Goal: Transaction & Acquisition: Purchase product/service

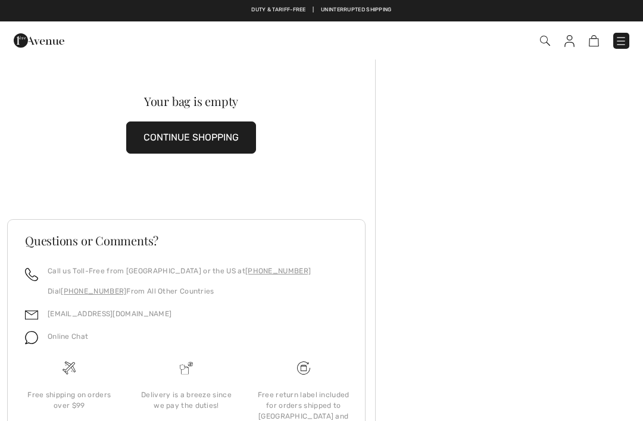
click at [620, 40] on img at bounding box center [621, 41] width 12 height 12
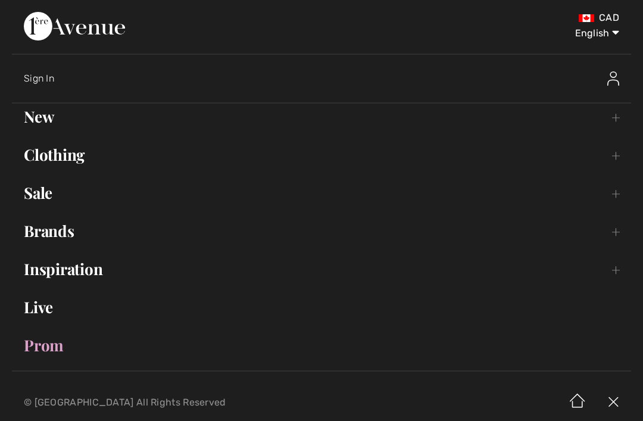
click at [607, 37] on select "English Français" at bounding box center [588, 31] width 62 height 36
select select "https://www.1ereavenue.com/fr/cart/"
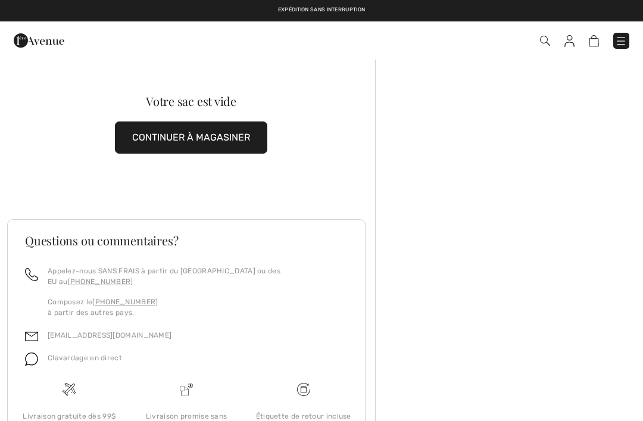
click at [242, 136] on button "CONTINUER À MAGASINER" at bounding box center [191, 137] width 152 height 32
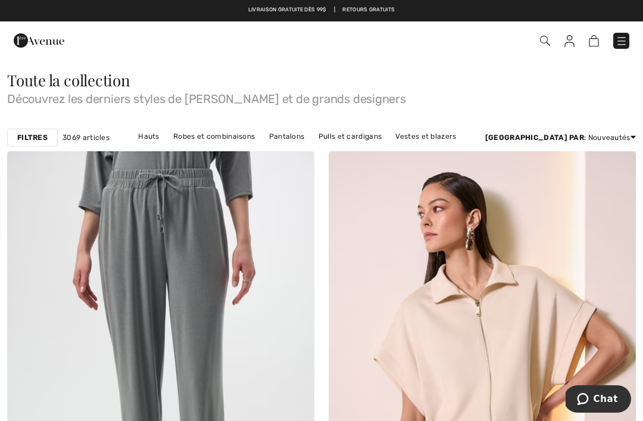
click at [595, 46] on img at bounding box center [594, 40] width 10 height 11
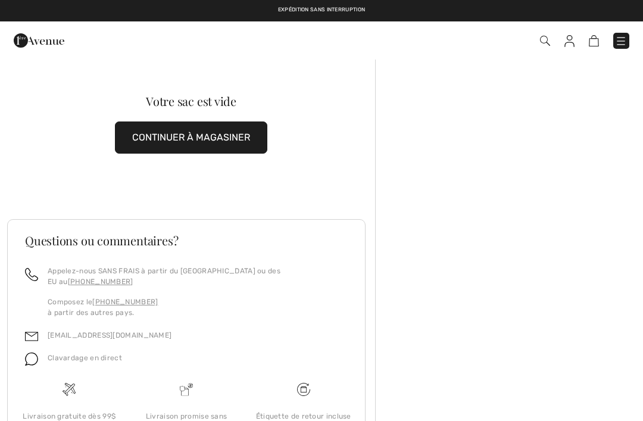
click at [573, 41] on img at bounding box center [569, 41] width 10 height 12
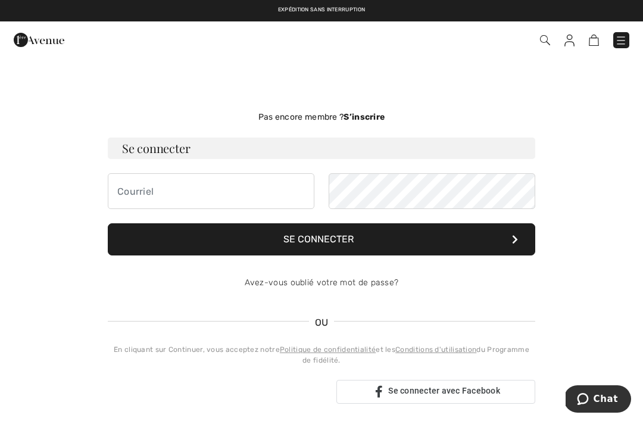
click at [571, 44] on img at bounding box center [569, 41] width 10 height 12
click at [568, 40] on img at bounding box center [569, 41] width 10 height 12
click at [569, 45] on img at bounding box center [569, 41] width 10 height 12
click at [135, 187] on input "email" at bounding box center [211, 191] width 207 height 36
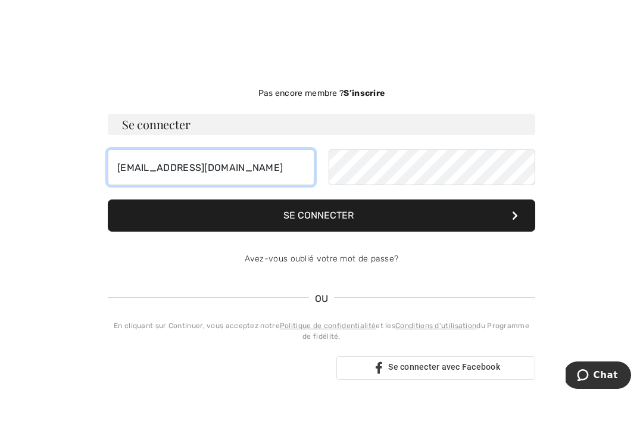
type input "icollette@hotmail.com"
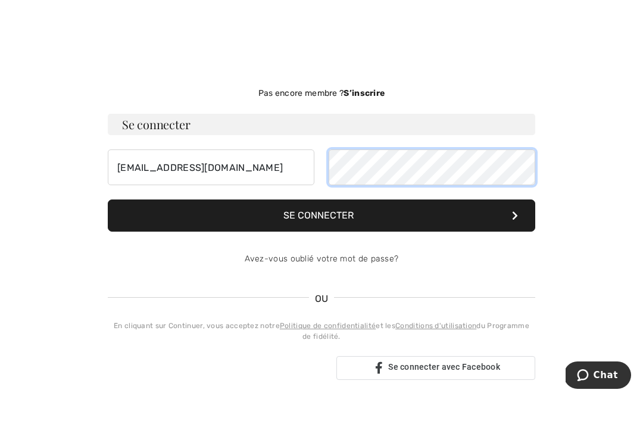
click at [321, 223] on button "Se connecter" at bounding box center [321, 239] width 427 height 32
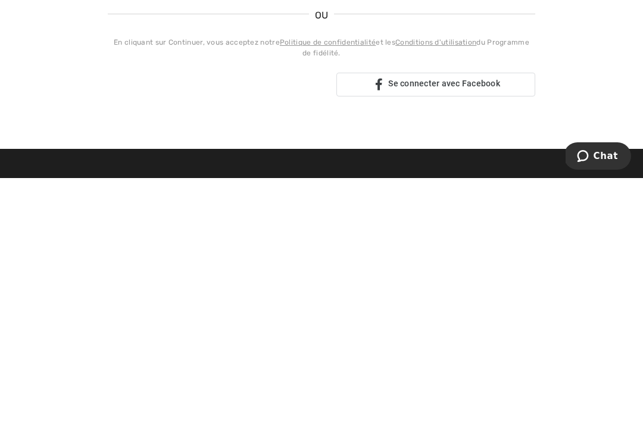
scroll to position [69, 0]
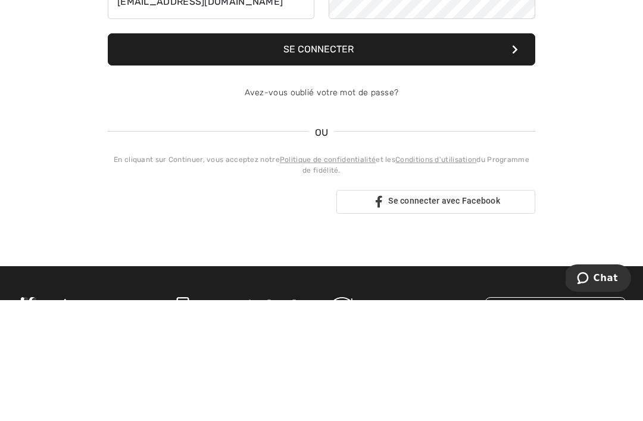
click at [377, 208] on link "Avez-vous oublié votre mot de passe?" at bounding box center [322, 213] width 154 height 10
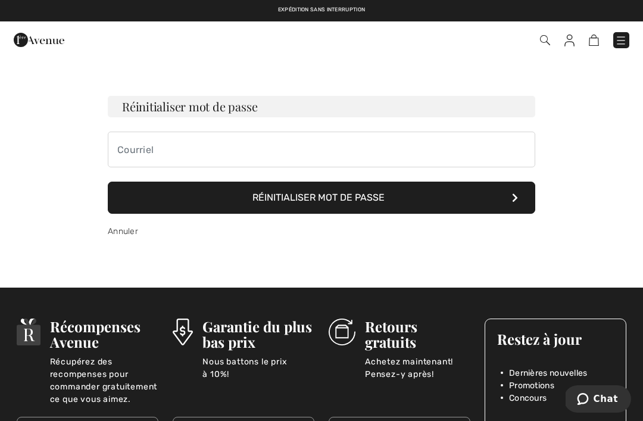
scroll to position [0, 0]
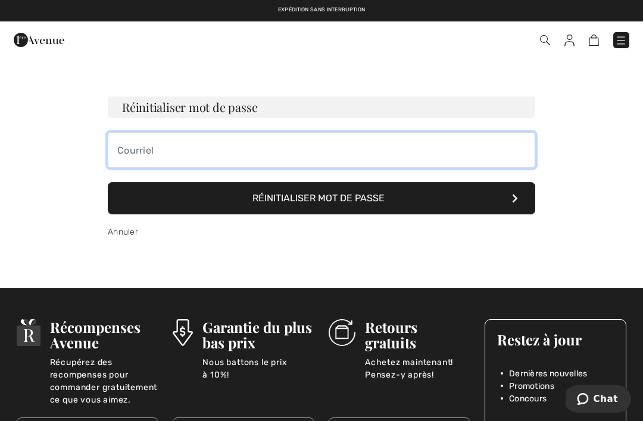
click at [314, 147] on input "email" at bounding box center [321, 150] width 427 height 36
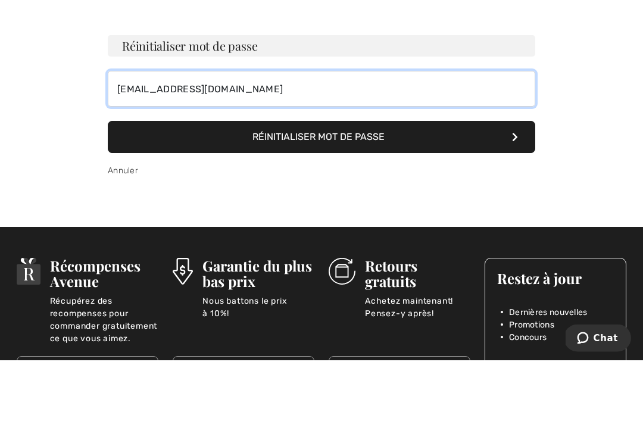
type input "icollette@hotmail.com"
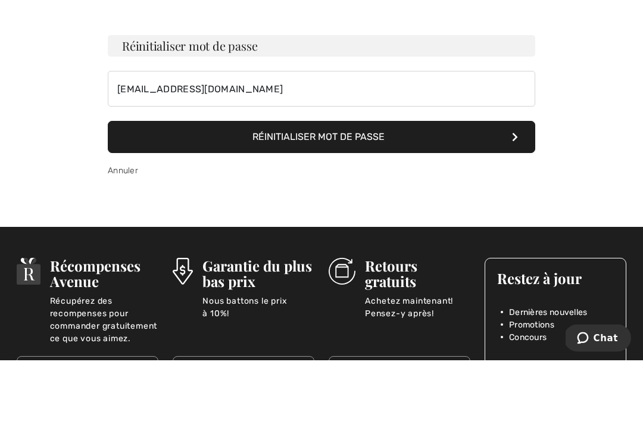
click at [365, 182] on button "Réinitialiser mot de passe" at bounding box center [321, 198] width 427 height 32
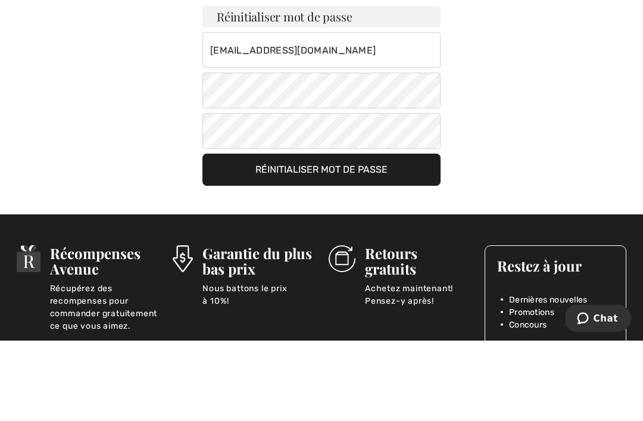
click at [370, 235] on button "Réinitialiser mot de passe" at bounding box center [321, 251] width 238 height 32
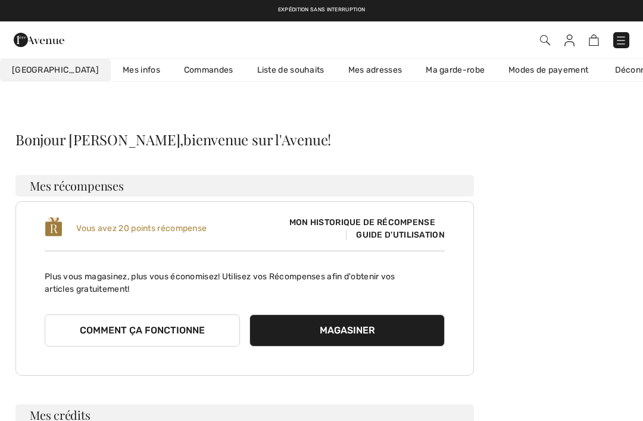
click at [178, 70] on link "Commandes" at bounding box center [208, 70] width 73 height 22
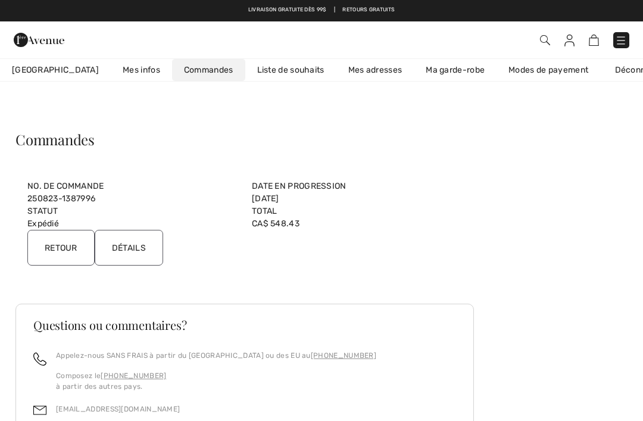
click at [53, 71] on span "Mon Avenue" at bounding box center [55, 70] width 87 height 12
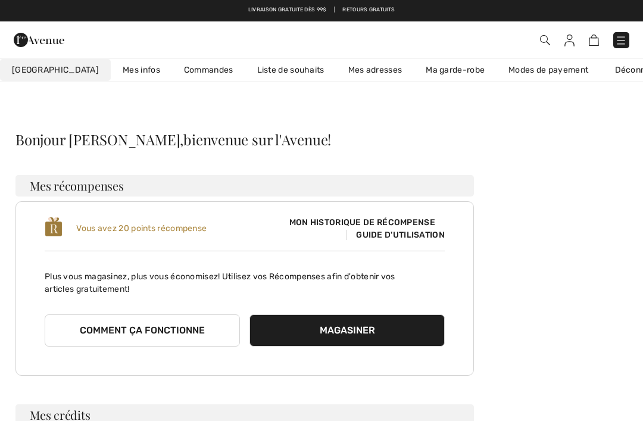
click at [566, 45] on img at bounding box center [569, 41] width 10 height 12
click at [595, 41] on img at bounding box center [594, 40] width 10 height 11
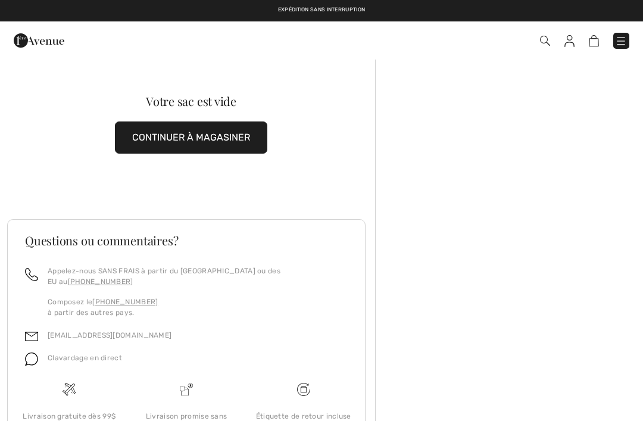
click at [230, 135] on button "CONTINUER À MAGASINER" at bounding box center [191, 137] width 152 height 32
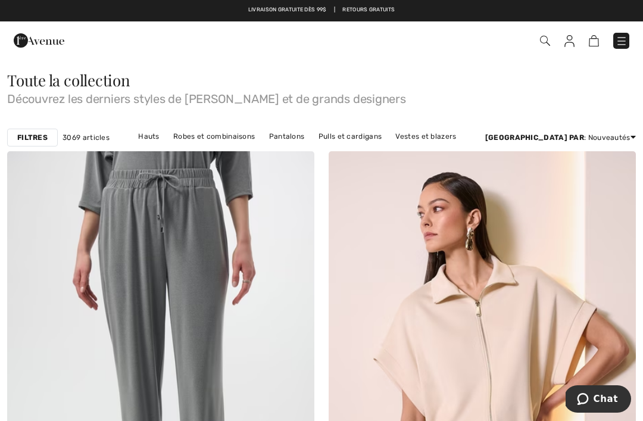
click at [303, 137] on link "Pantalons" at bounding box center [287, 136] width 48 height 15
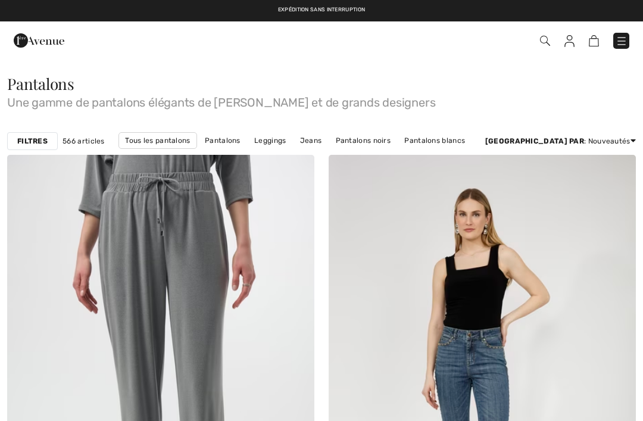
checkbox input "true"
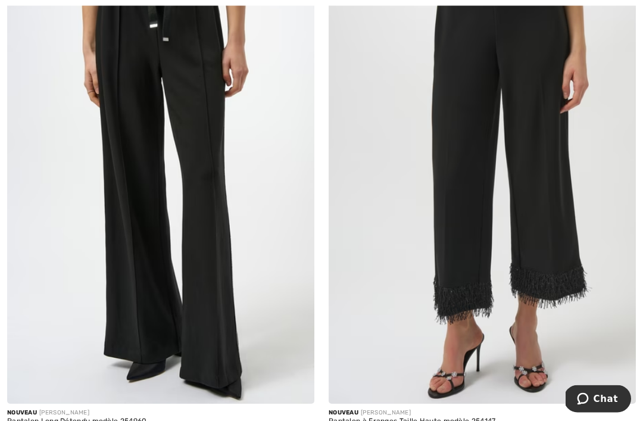
scroll to position [8149, 0]
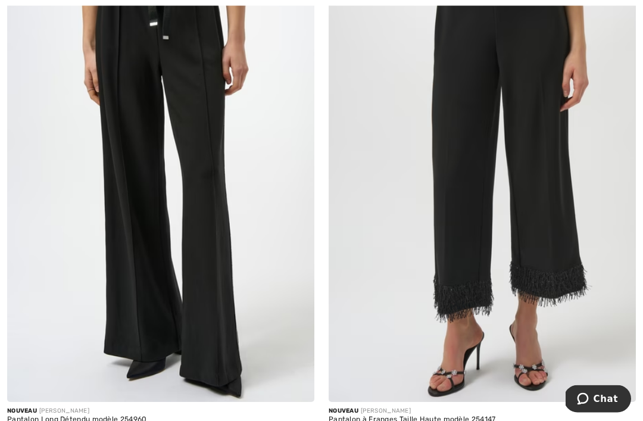
click at [562, 220] on img at bounding box center [482, 172] width 307 height 461
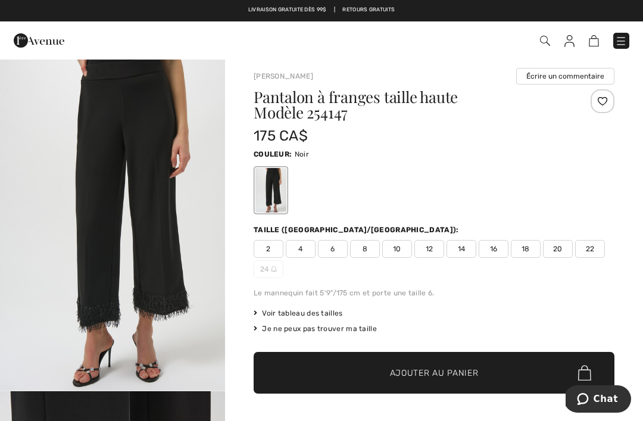
scroll to position [5, 0]
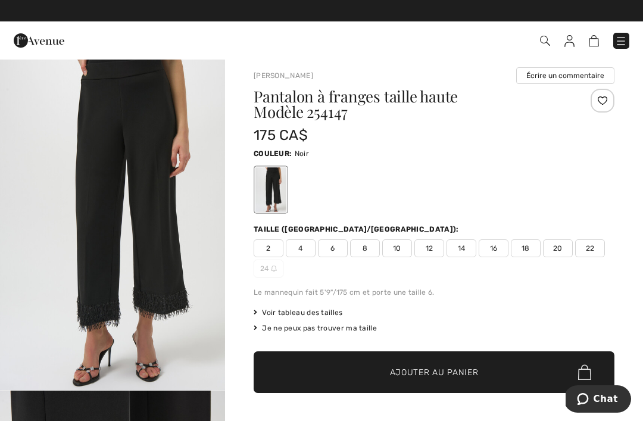
click at [432, 248] on span "12" at bounding box center [429, 248] width 30 height 18
click at [458, 370] on span "Ajouter au panier" at bounding box center [434, 372] width 89 height 12
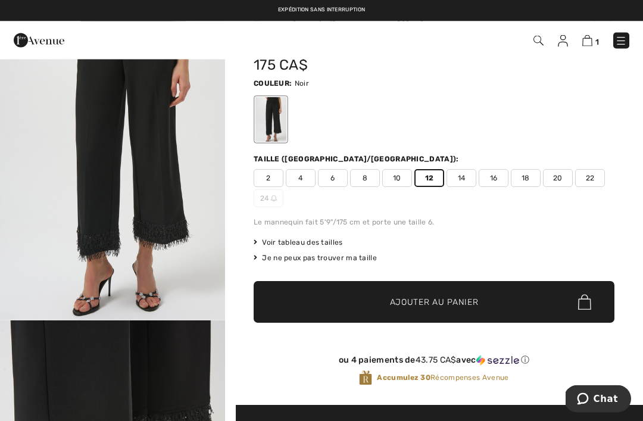
scroll to position [0, 0]
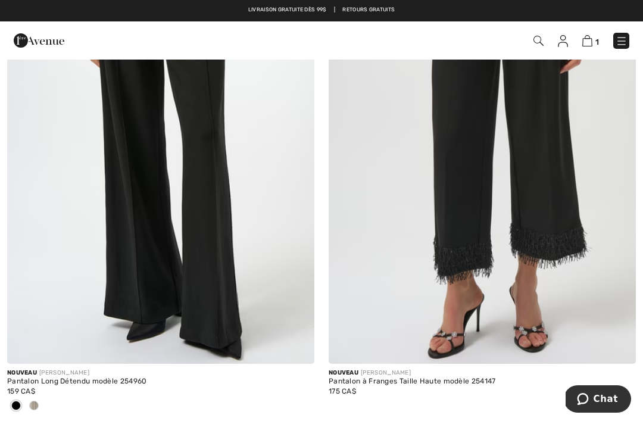
click at [215, 235] on img at bounding box center [160, 133] width 307 height 461
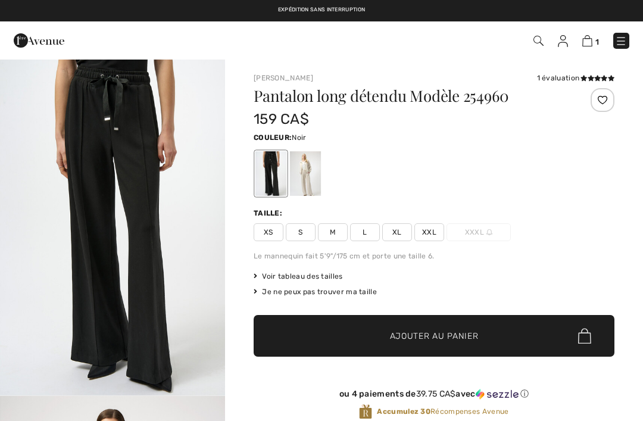
checkbox input "true"
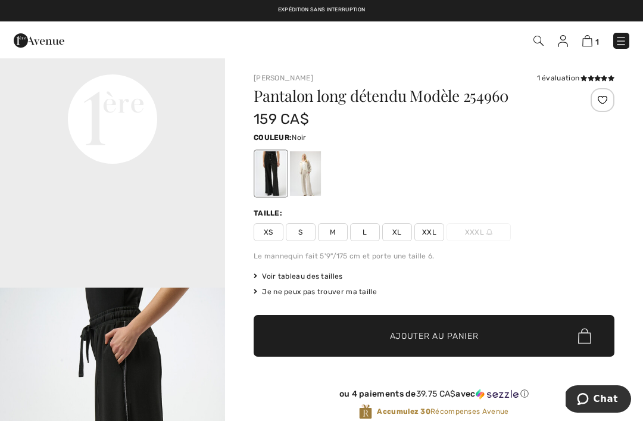
scroll to position [784, 0]
click at [327, 277] on span "Voir tableau des tailles" at bounding box center [298, 276] width 89 height 11
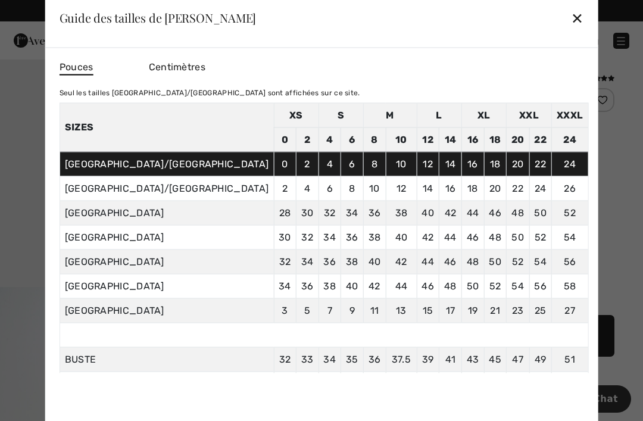
click at [571, 21] on div "✕" at bounding box center [577, 17] width 12 height 25
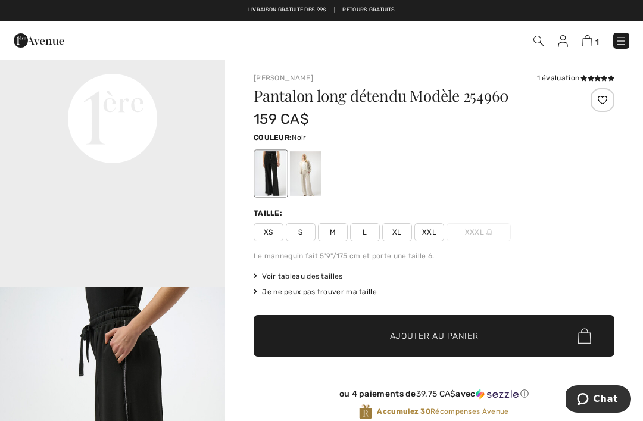
click at [365, 231] on span "L" at bounding box center [365, 232] width 30 height 18
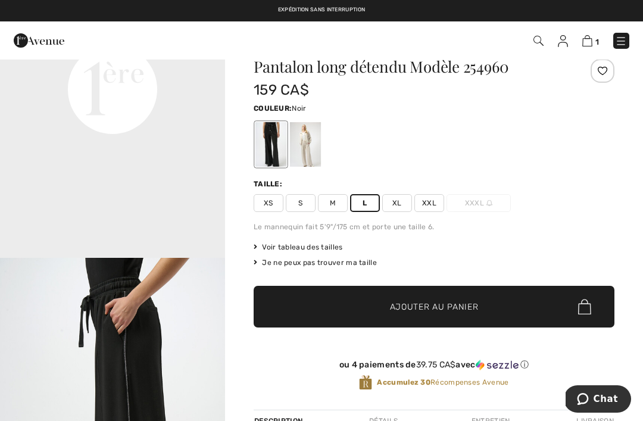
scroll to position [32, 0]
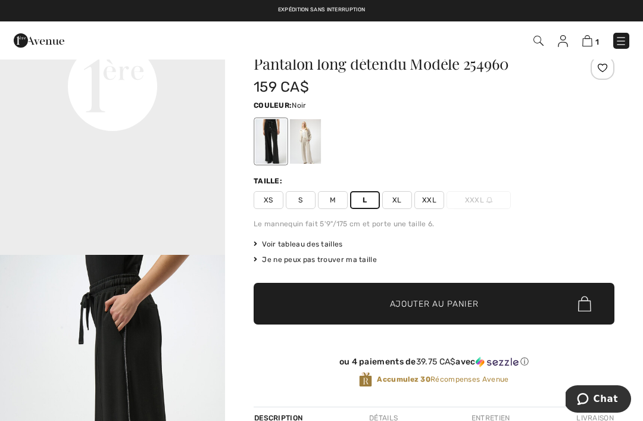
click at [459, 305] on span "Ajouter au panier" at bounding box center [434, 304] width 89 height 12
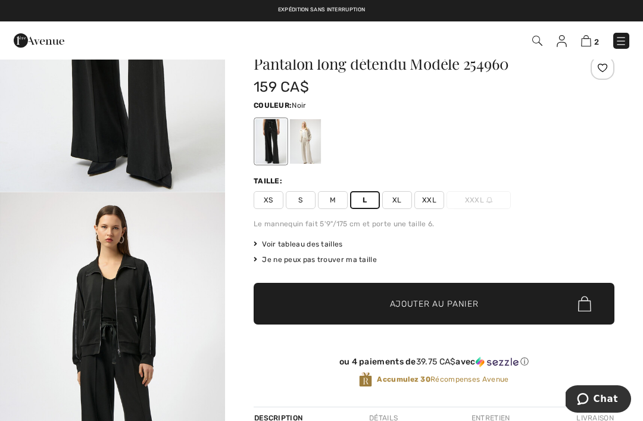
scroll to position [171, 0]
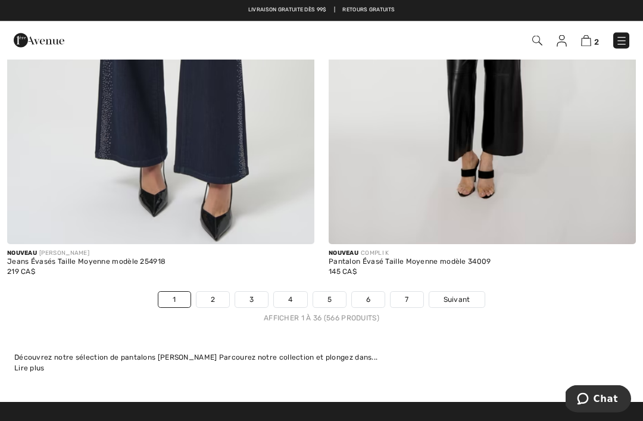
scroll to position [9342, 0]
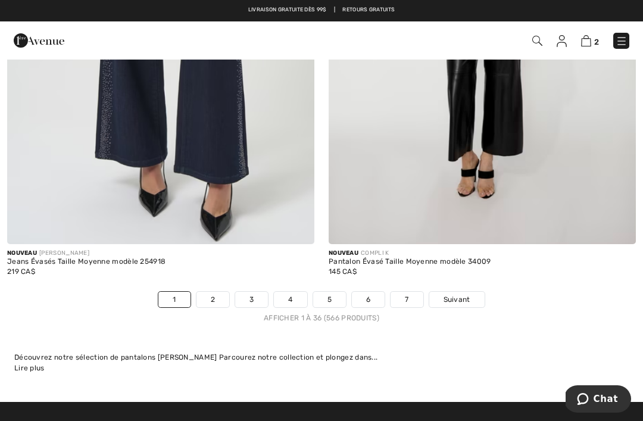
click at [215, 292] on link "2" at bounding box center [212, 299] width 33 height 15
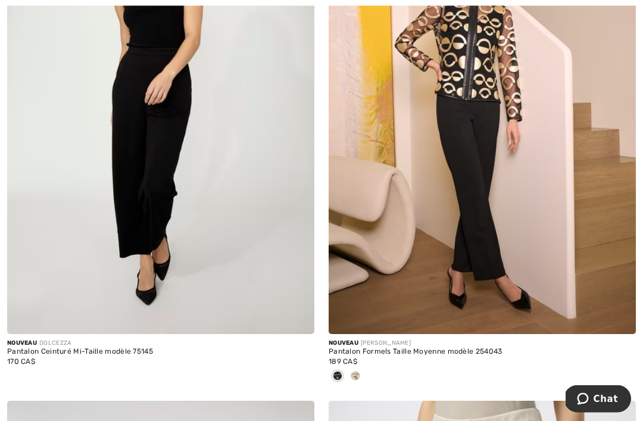
scroll to position [790, 0]
click at [472, 195] on img at bounding box center [482, 103] width 307 height 461
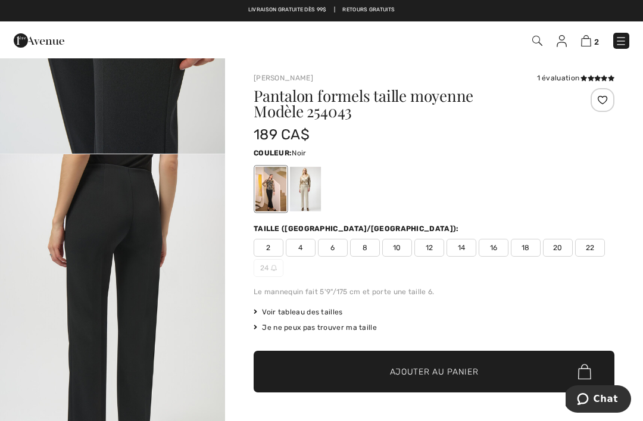
scroll to position [924, 0]
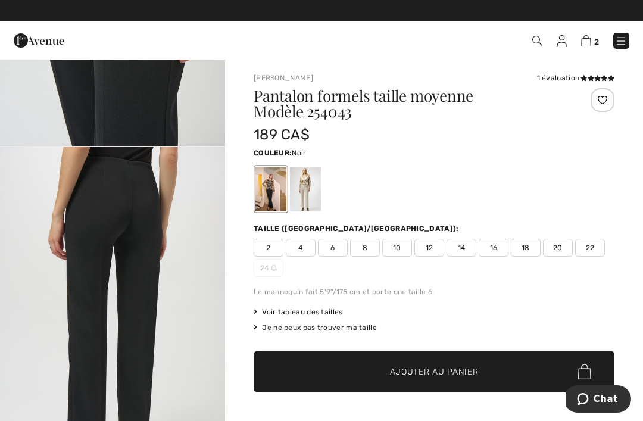
click at [429, 247] on span "12" at bounding box center [429, 248] width 30 height 18
click at [450, 369] on span "Ajouter au panier" at bounding box center [434, 371] width 89 height 12
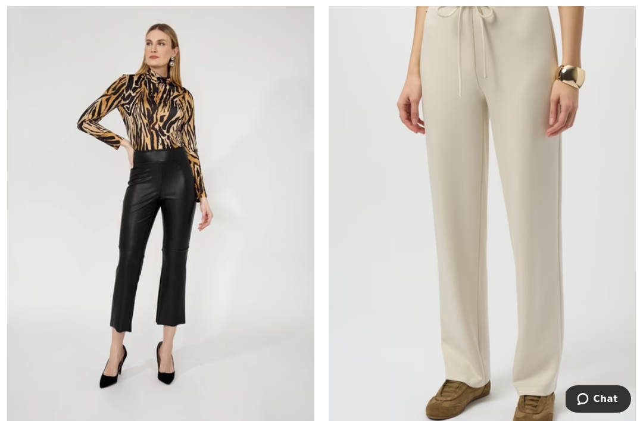
scroll to position [1220, 0]
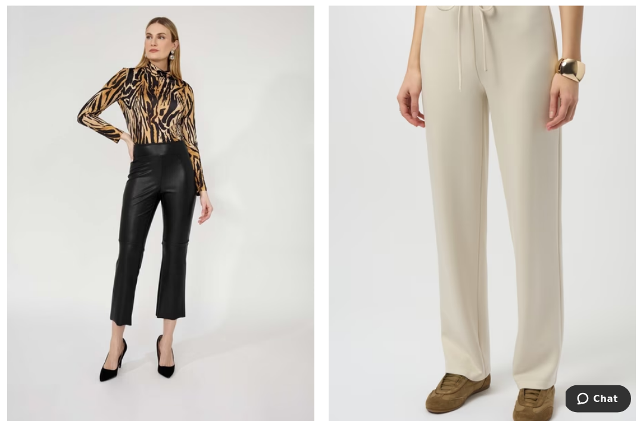
click at [559, 245] on img at bounding box center [482, 200] width 307 height 461
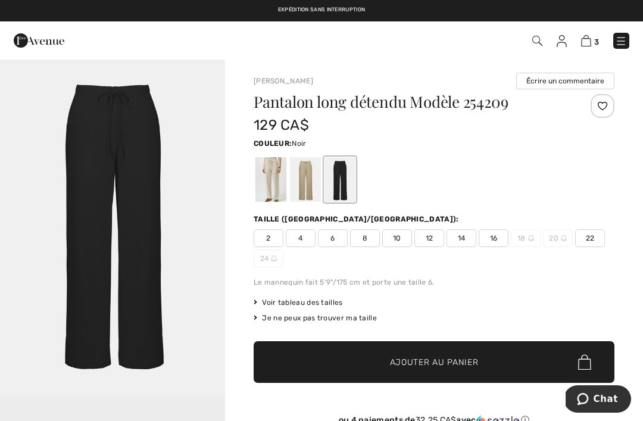
click at [271, 180] on div at bounding box center [270, 179] width 31 height 45
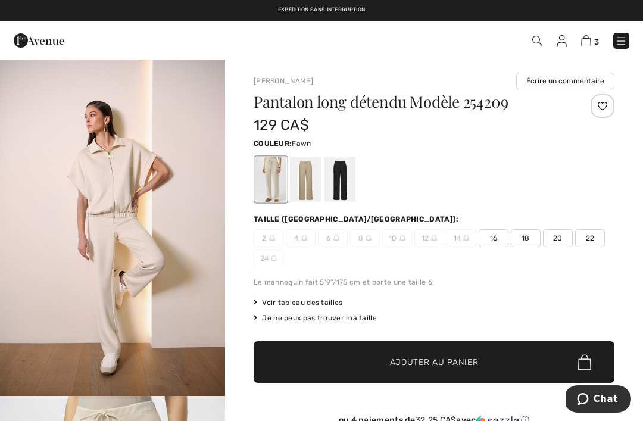
click at [309, 185] on div at bounding box center [305, 179] width 31 height 45
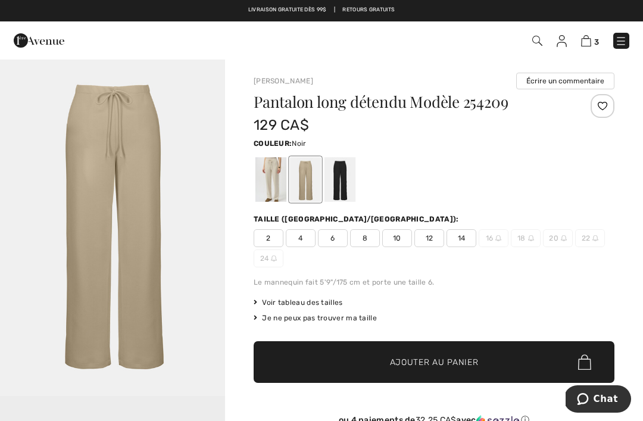
click at [347, 186] on div at bounding box center [339, 179] width 31 height 45
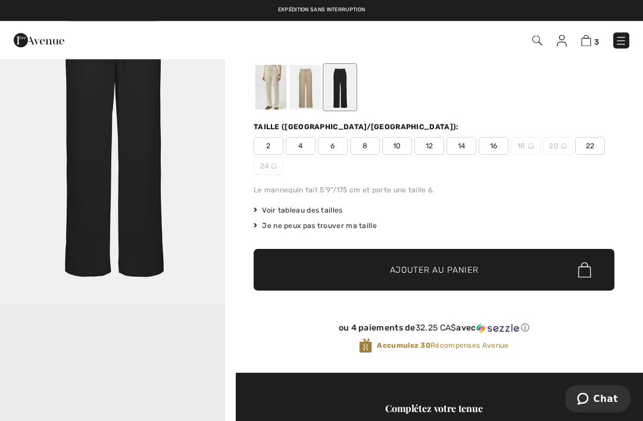
scroll to position [92, 0]
click at [429, 146] on span "12" at bounding box center [429, 146] width 30 height 18
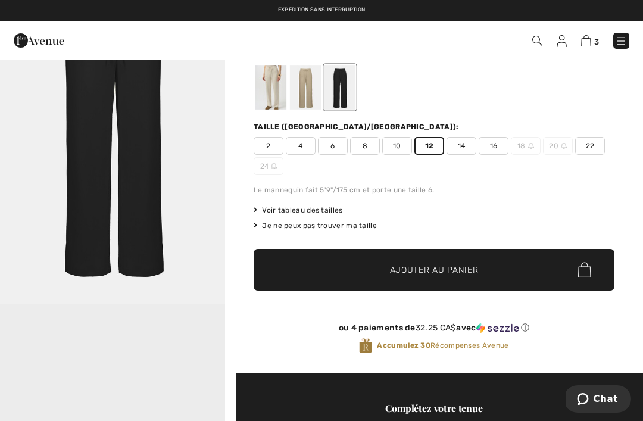
click at [470, 270] on span "Ajouter au panier" at bounding box center [434, 270] width 89 height 12
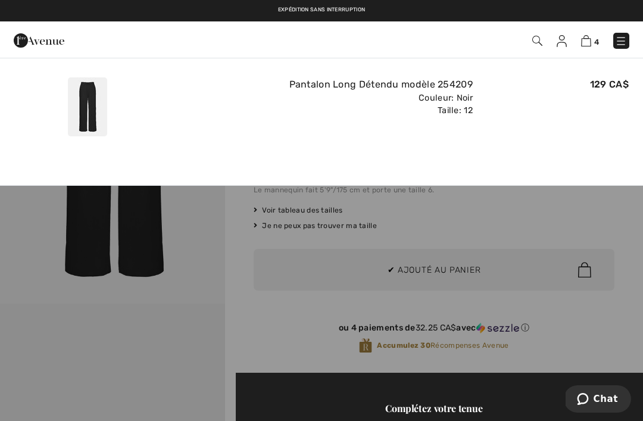
scroll to position [0, 0]
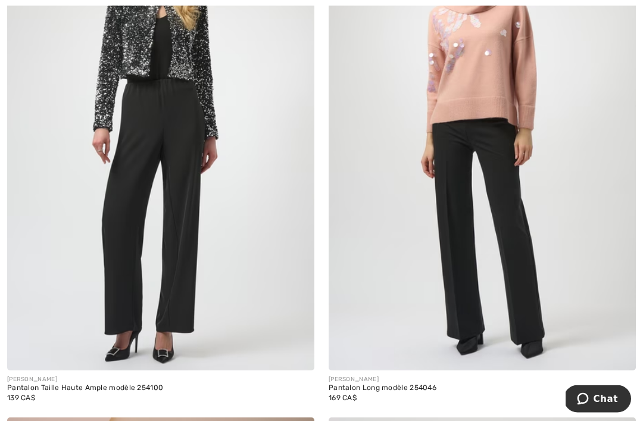
scroll to position [8181, 0]
click at [487, 145] on img at bounding box center [482, 140] width 307 height 461
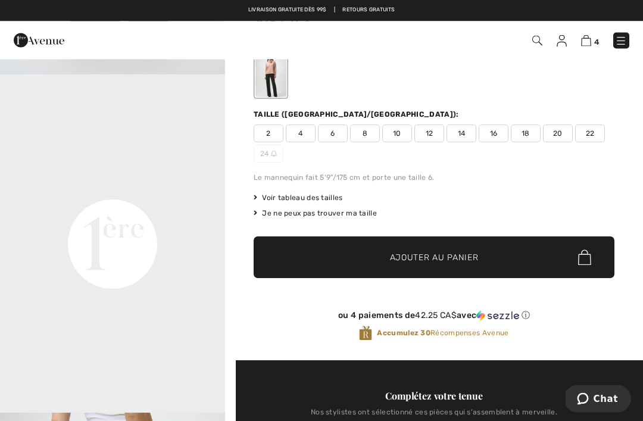
scroll to position [107, 0]
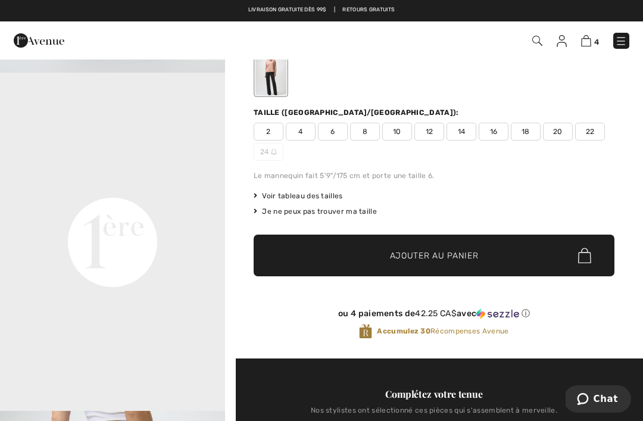
click at [433, 136] on span "12" at bounding box center [429, 132] width 30 height 18
click at [458, 251] on span "Ajouter au panier" at bounding box center [434, 255] width 89 height 12
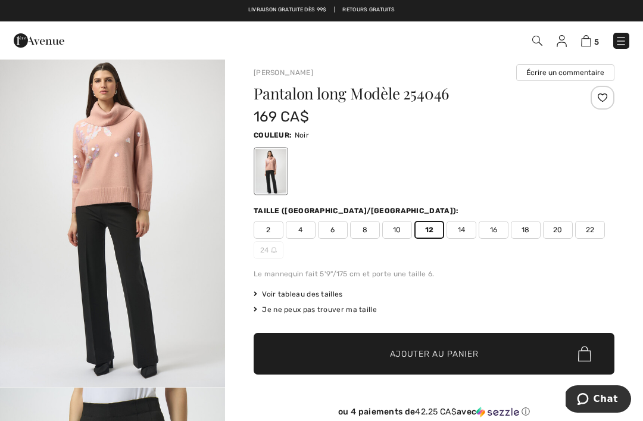
scroll to position [0, 0]
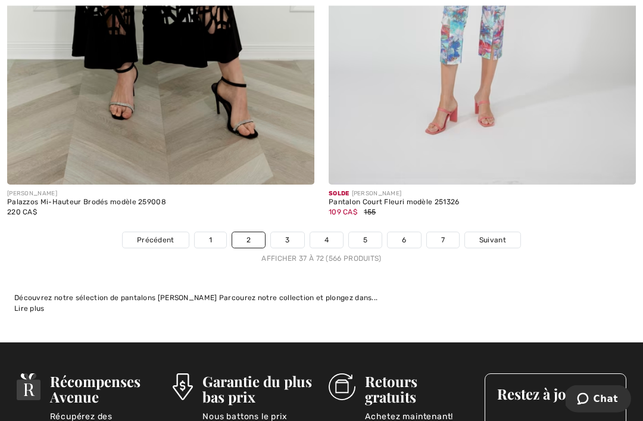
scroll to position [9402, 0]
click at [289, 232] on link "3" at bounding box center [287, 239] width 33 height 15
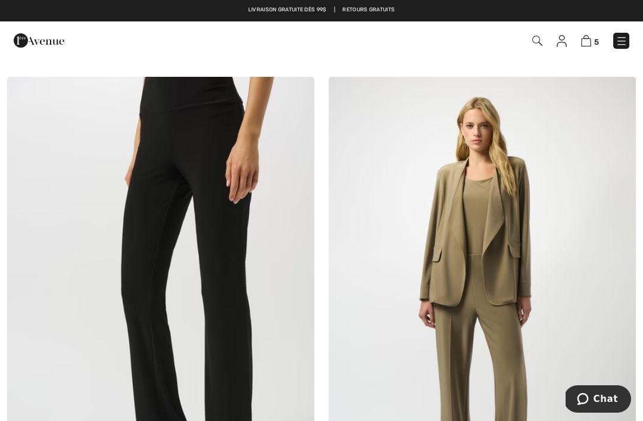
scroll to position [6998, 0]
click at [296, 90] on img at bounding box center [296, 95] width 11 height 10
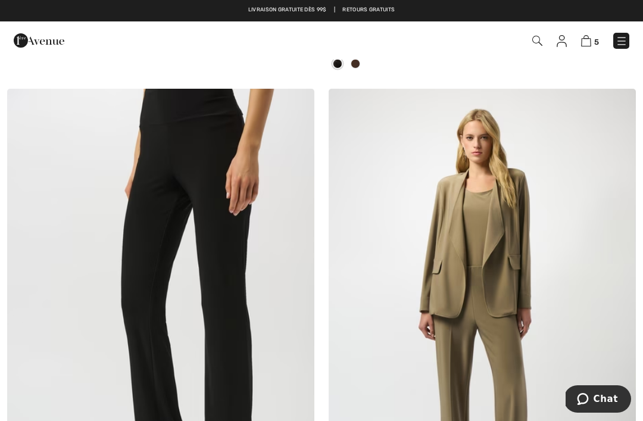
scroll to position [6947, 0]
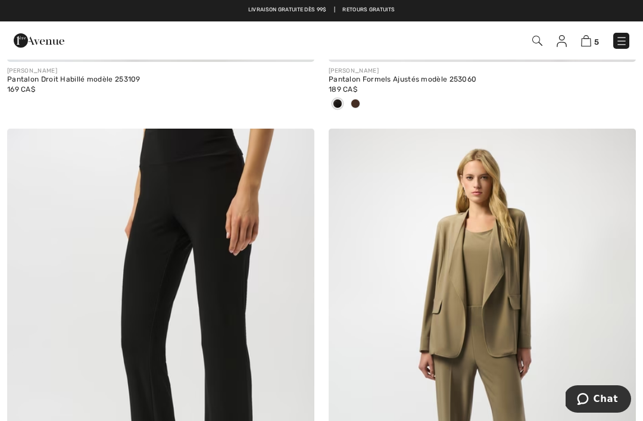
click at [300, 142] on img at bounding box center [296, 147] width 11 height 10
click at [299, 142] on img at bounding box center [296, 147] width 11 height 10
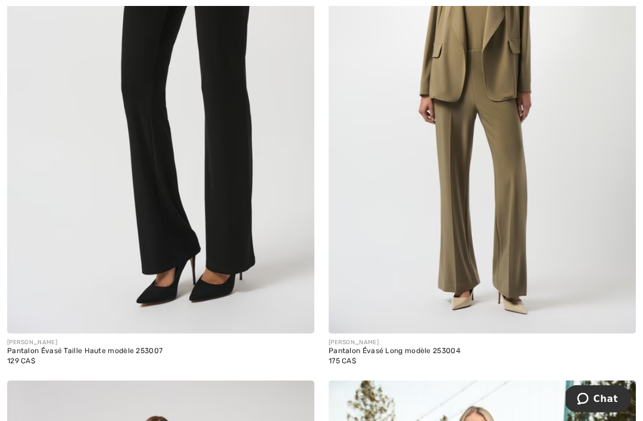
scroll to position [7203, 0]
click at [299, 310] on img at bounding box center [296, 315] width 11 height 11
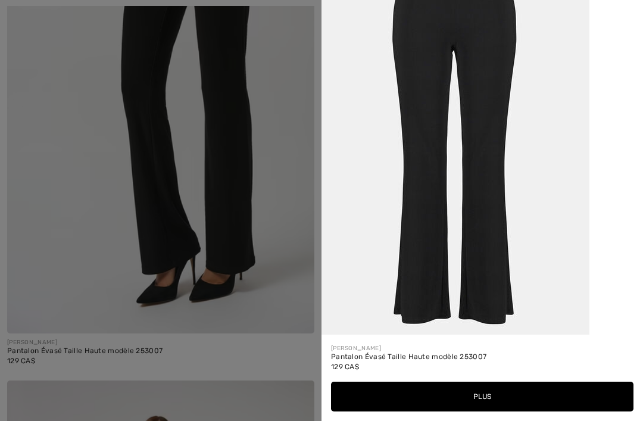
scroll to position [1804, 0]
click at [486, 411] on button "Plus" at bounding box center [482, 397] width 302 height 30
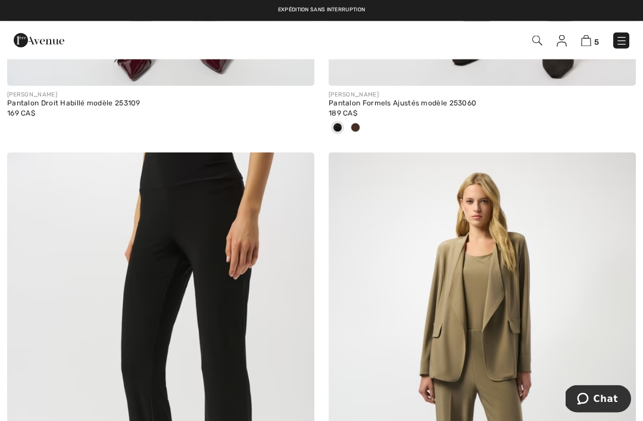
scroll to position [6917, 0]
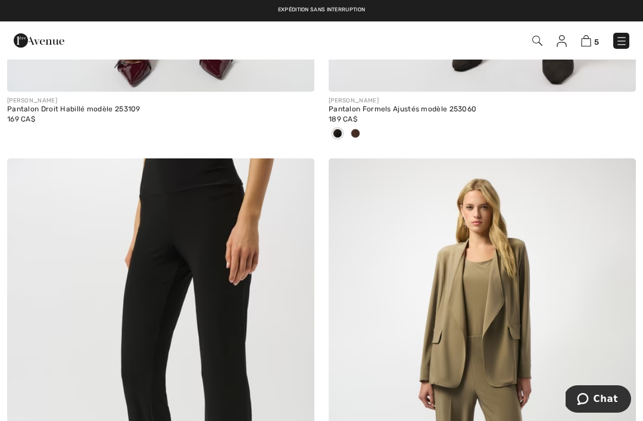
click at [238, 277] on img at bounding box center [160, 388] width 307 height 461
click at [229, 295] on img at bounding box center [160, 388] width 307 height 461
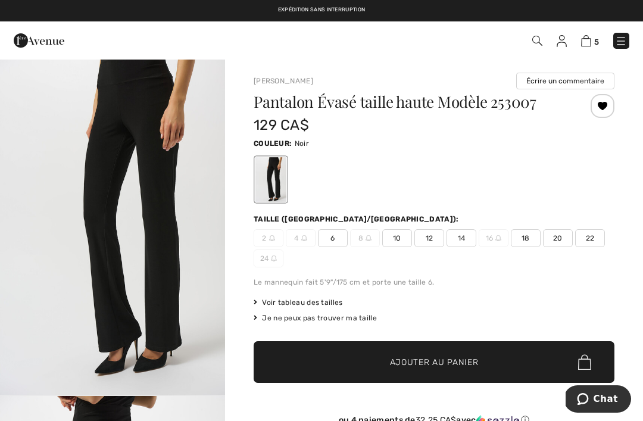
click at [432, 236] on span "12" at bounding box center [429, 238] width 30 height 18
click at [448, 363] on span "Ajouter au panier" at bounding box center [434, 362] width 89 height 12
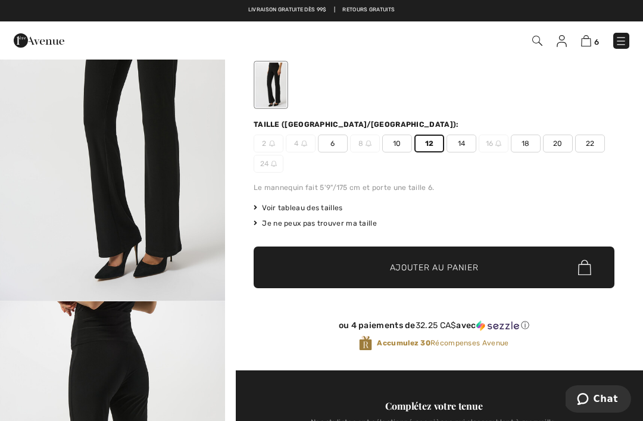
click at [441, 269] on span "Ajouter au panier" at bounding box center [434, 267] width 89 height 12
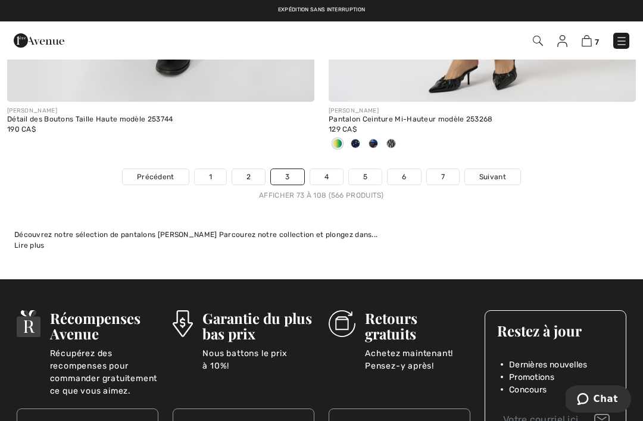
scroll to position [9480, 0]
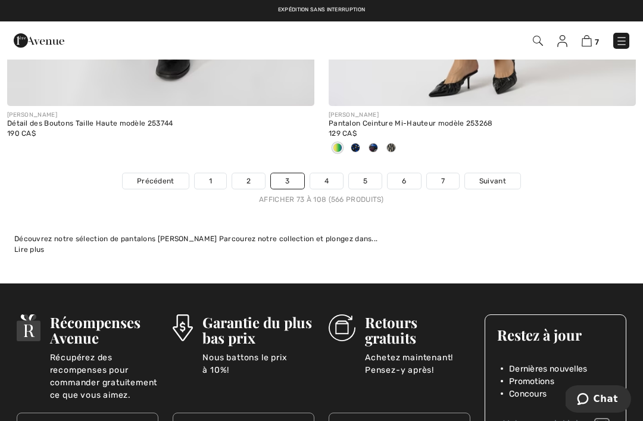
click at [326, 173] on link "4" at bounding box center [326, 180] width 33 height 15
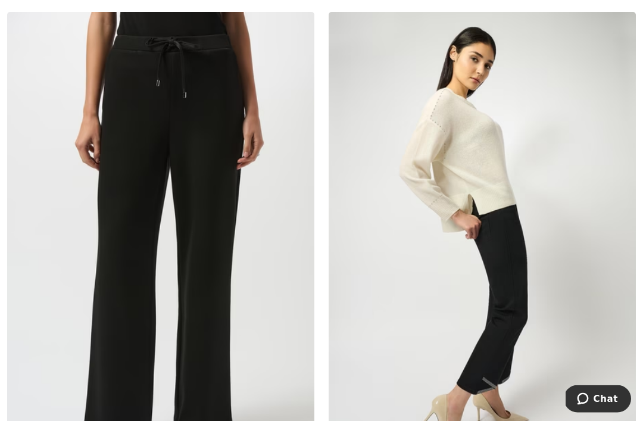
scroll to position [5360, 0]
click at [210, 107] on img at bounding box center [160, 242] width 307 height 461
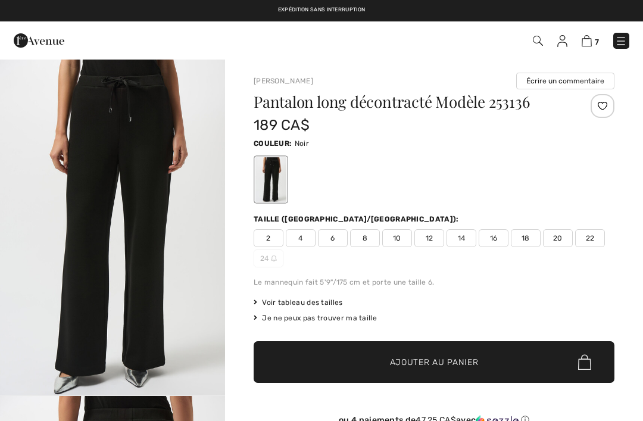
checkbox input "true"
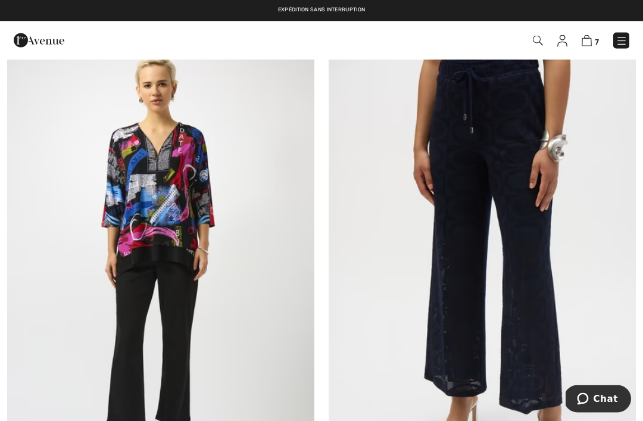
scroll to position [8503, 0]
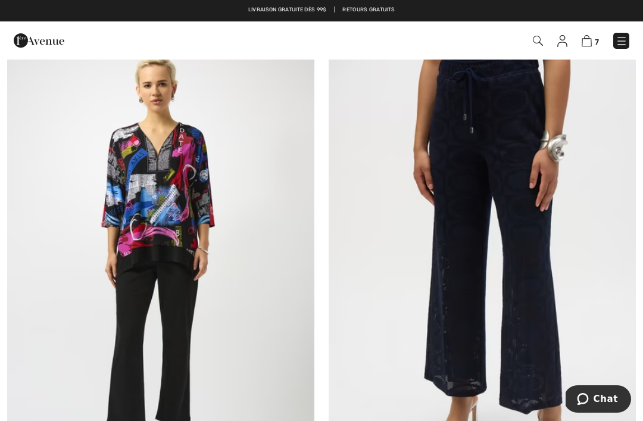
click at [540, 170] on img at bounding box center [482, 266] width 307 height 461
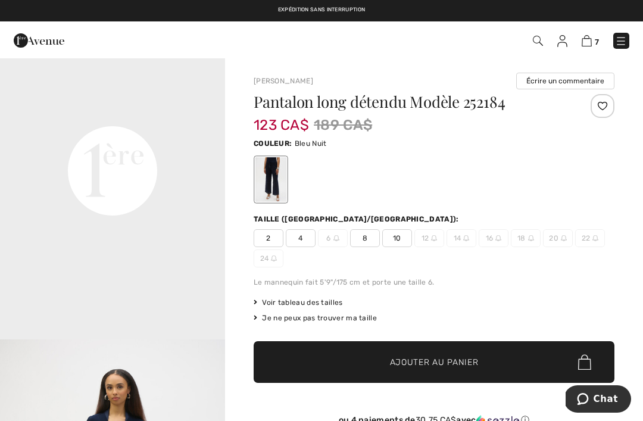
scroll to position [733, 0]
click at [402, 237] on span "10" at bounding box center [397, 238] width 30 height 18
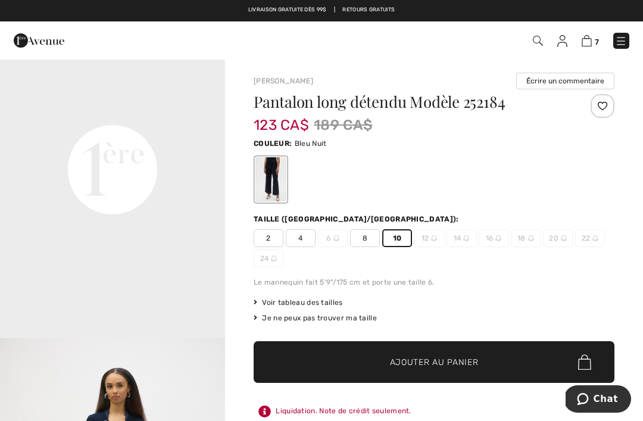
click at [465, 365] on span "Ajouter au panier" at bounding box center [434, 362] width 89 height 12
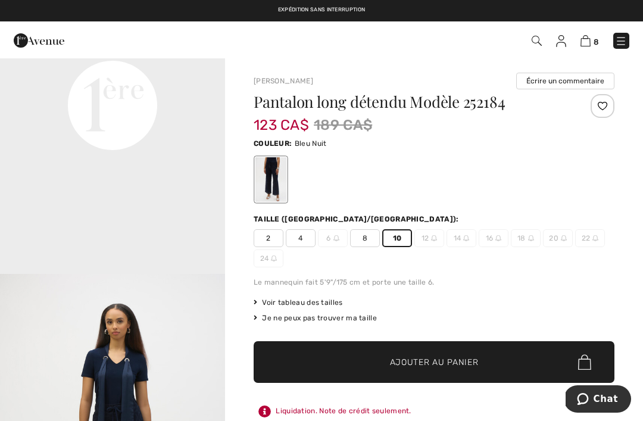
scroll to position [796, 0]
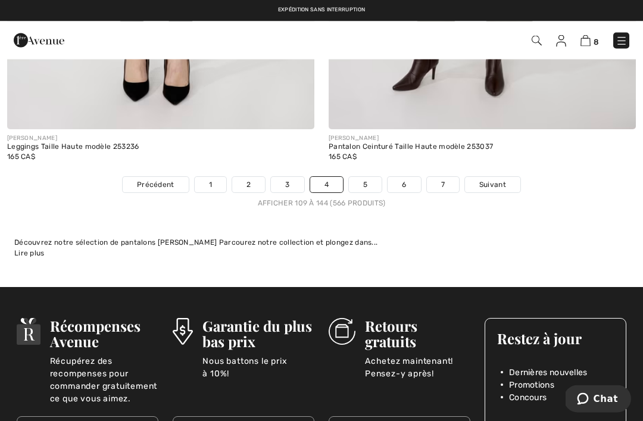
scroll to position [9378, 0]
click at [364, 177] on link "5" at bounding box center [365, 184] width 33 height 15
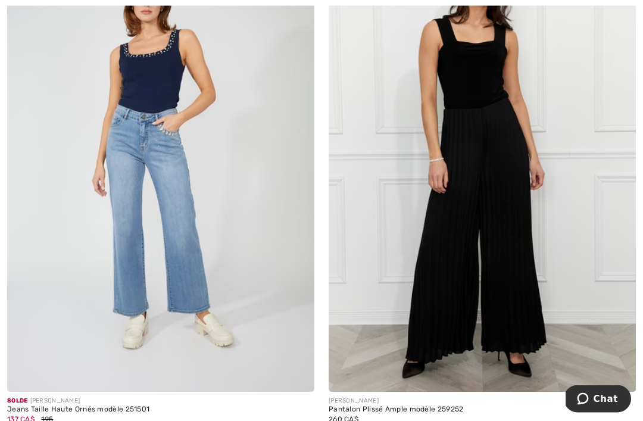
scroll to position [1747, 0]
click at [152, 125] on img at bounding box center [160, 160] width 307 height 461
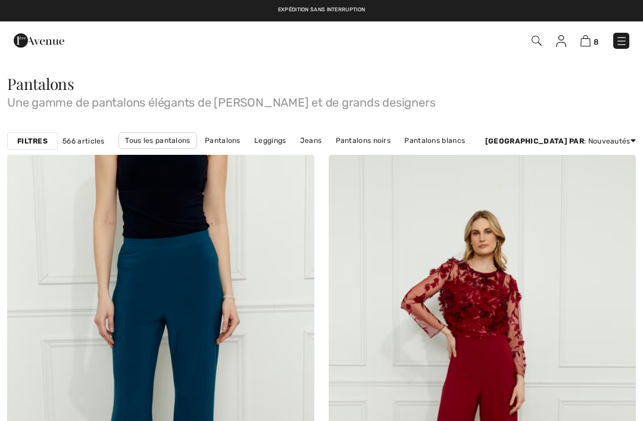
checkbox input "true"
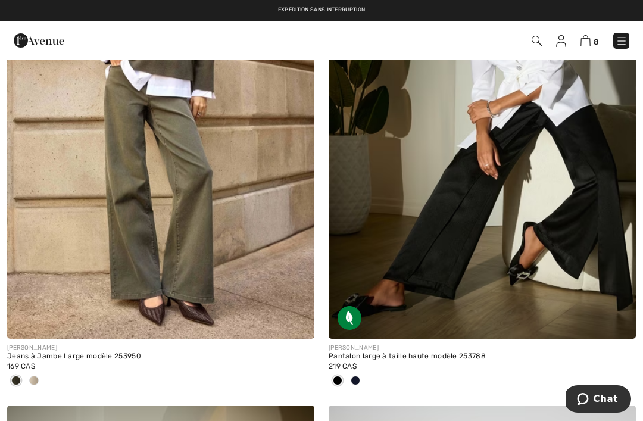
scroll to position [6589, 0]
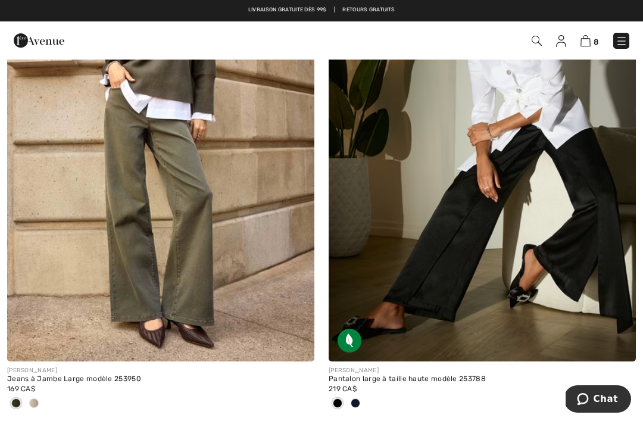
click at [538, 42] on img at bounding box center [537, 41] width 10 height 10
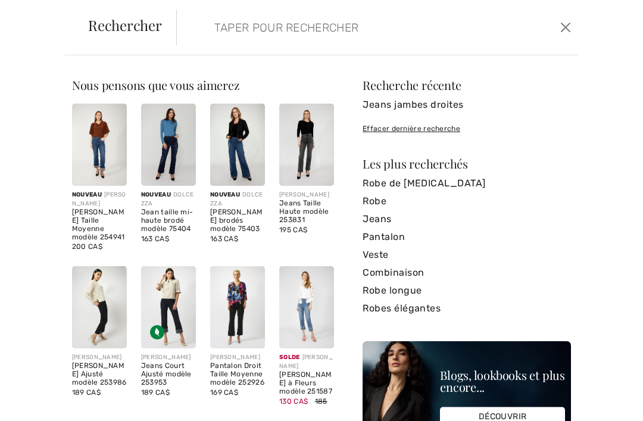
scroll to position [6159, 0]
click at [251, 28] on input "search" at bounding box center [337, 28] width 264 height 36
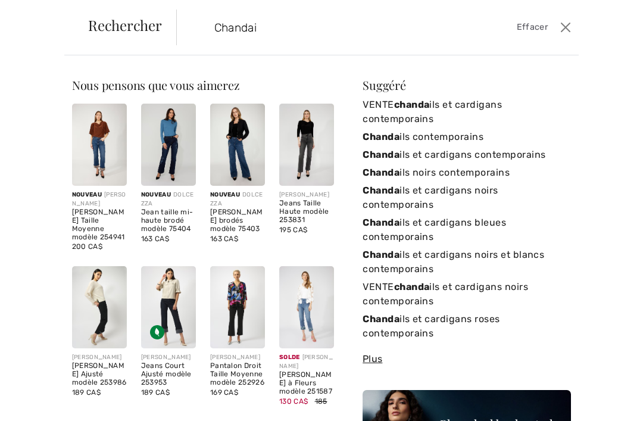
type input "Chandail"
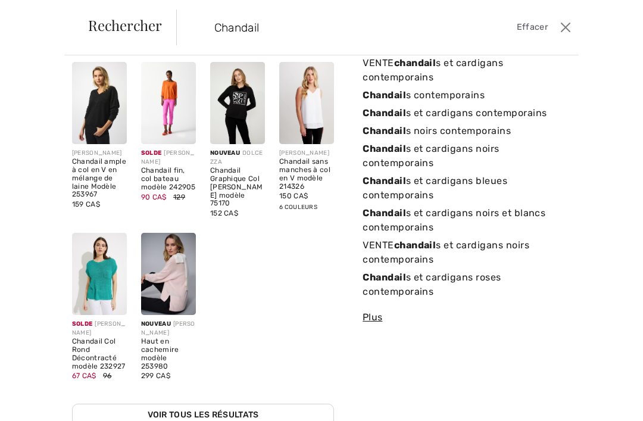
scroll to position [42, 0]
click at [528, 115] on link "Chandail s et cardigans contemporains" at bounding box center [466, 113] width 208 height 18
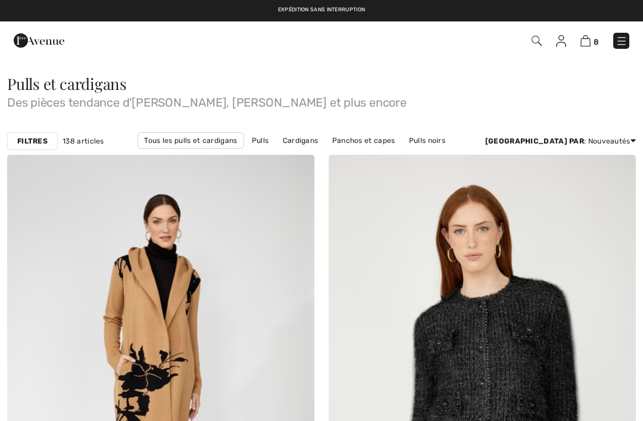
checkbox input "true"
click at [257, 144] on link "Pulls" at bounding box center [260, 140] width 29 height 15
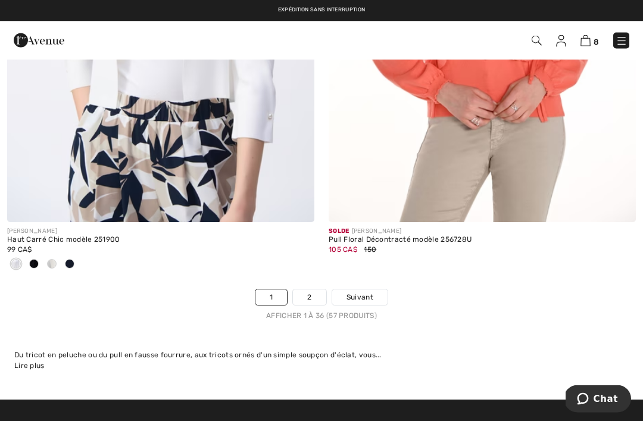
scroll to position [9416, 0]
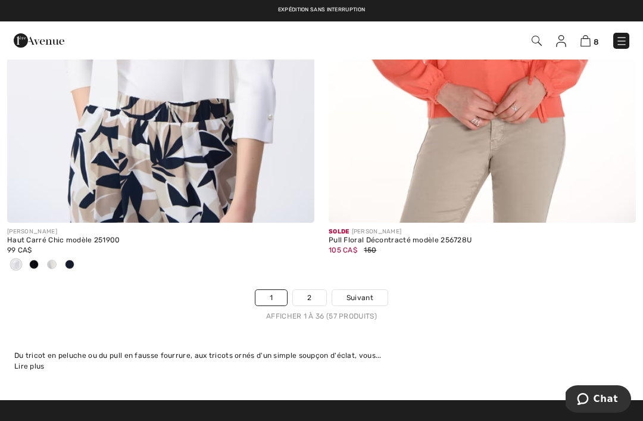
click at [307, 292] on link "2" at bounding box center [309, 297] width 33 height 15
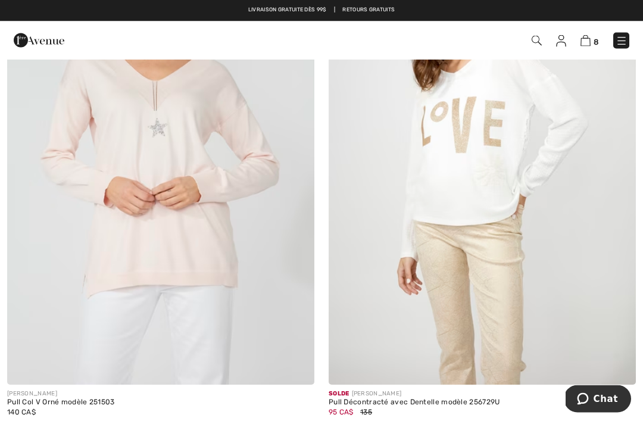
scroll to position [225, 0]
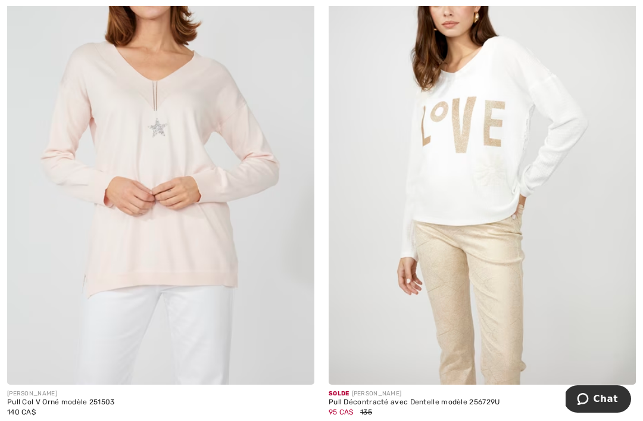
click at [503, 198] on img at bounding box center [482, 154] width 307 height 461
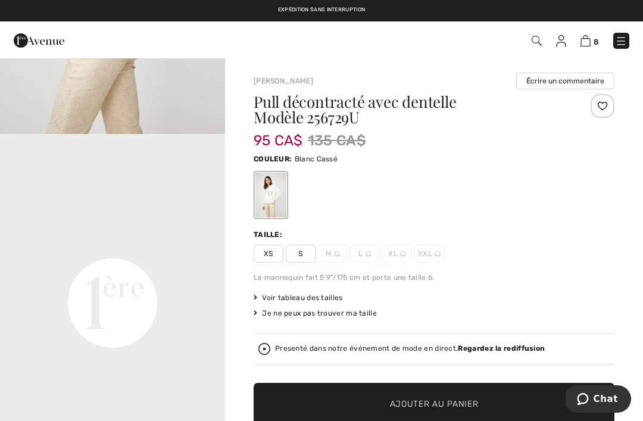
scroll to position [666, 0]
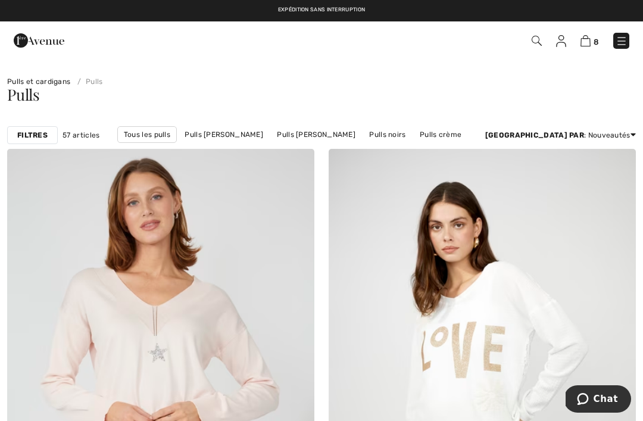
click at [539, 40] on img at bounding box center [537, 41] width 10 height 10
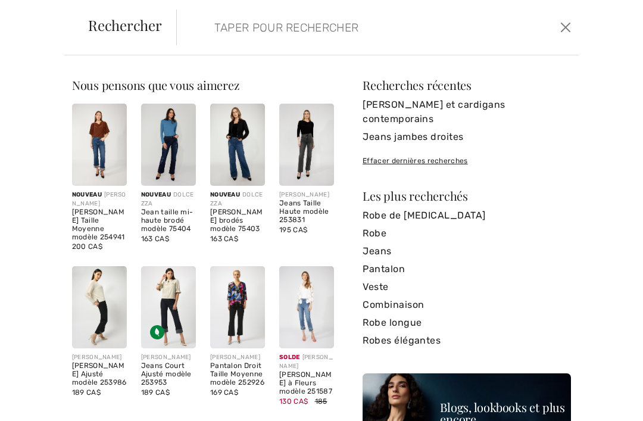
click at [315, 26] on input "search" at bounding box center [337, 28] width 264 height 36
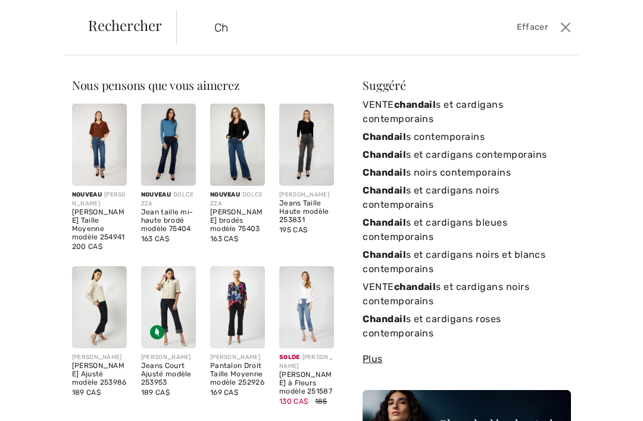
type input "C"
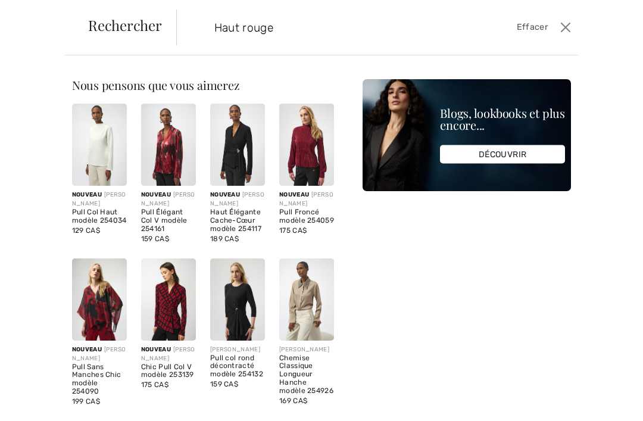
type input "Haut rouge"
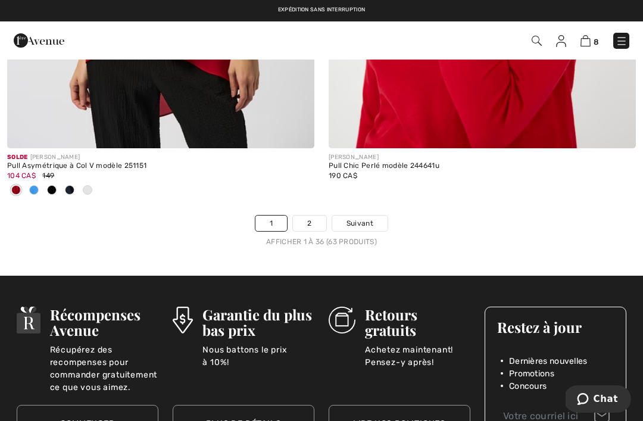
scroll to position [9588, 0]
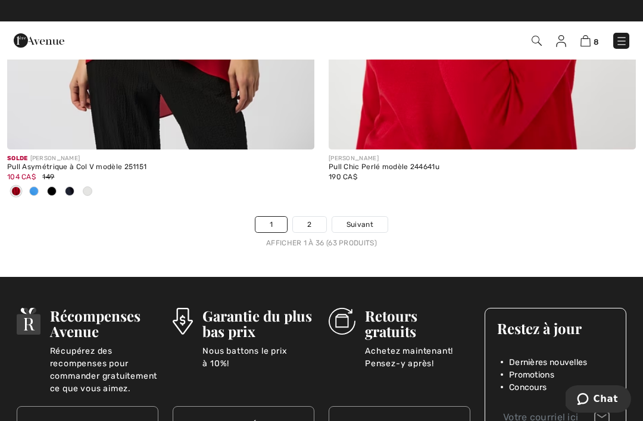
click at [313, 217] on link "2" at bounding box center [309, 224] width 33 height 15
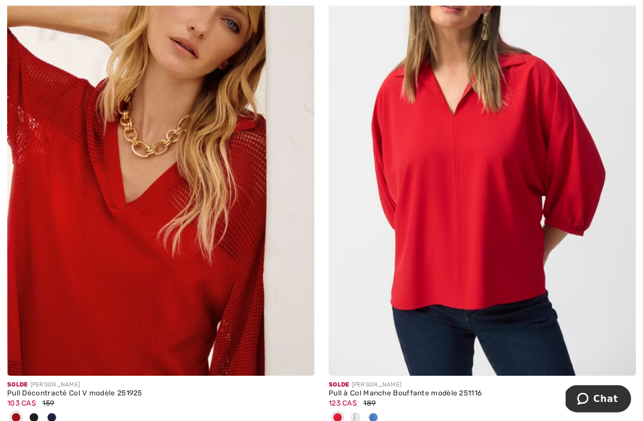
scroll to position [1819, 0]
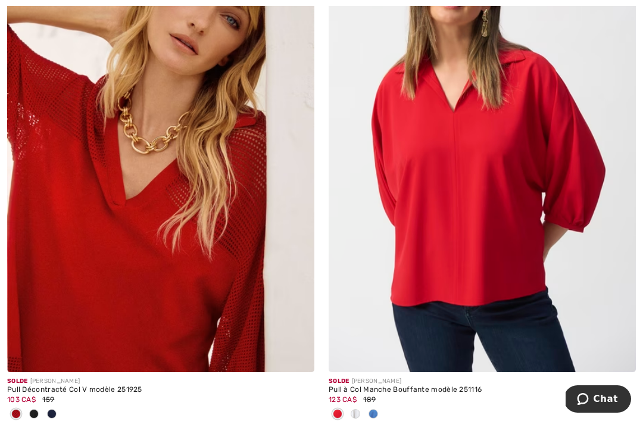
click at [226, 287] on img at bounding box center [160, 141] width 307 height 461
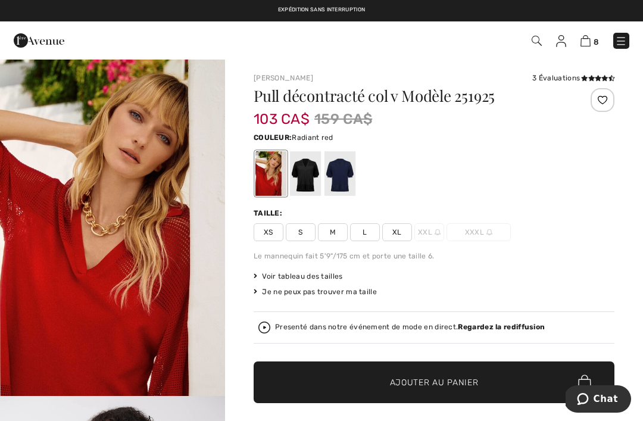
click at [371, 234] on span "L" at bounding box center [365, 232] width 30 height 18
click at [459, 387] on span "Ajouter au panier" at bounding box center [434, 382] width 89 height 12
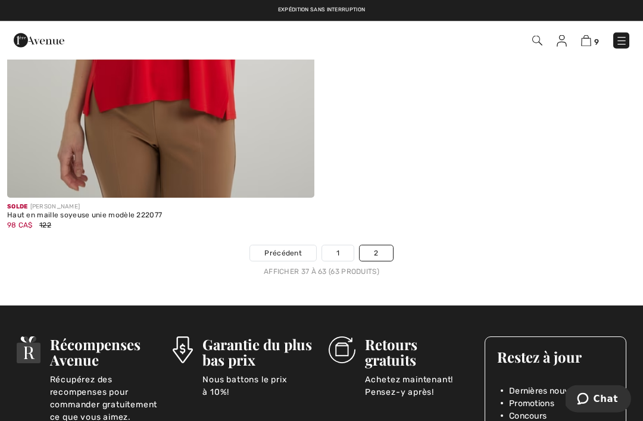
scroll to position [7426, 0]
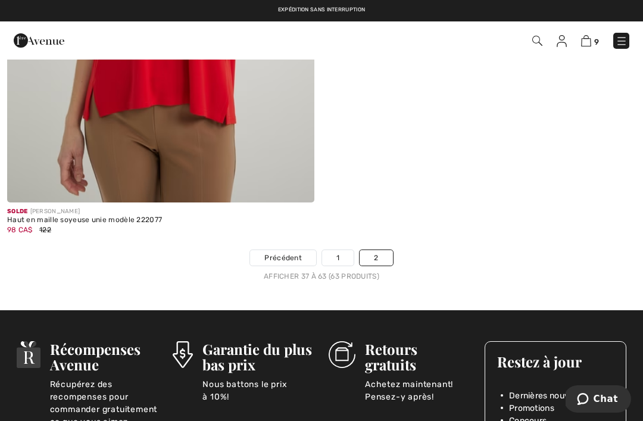
click at [286, 252] on span "Précédent" at bounding box center [282, 257] width 37 height 11
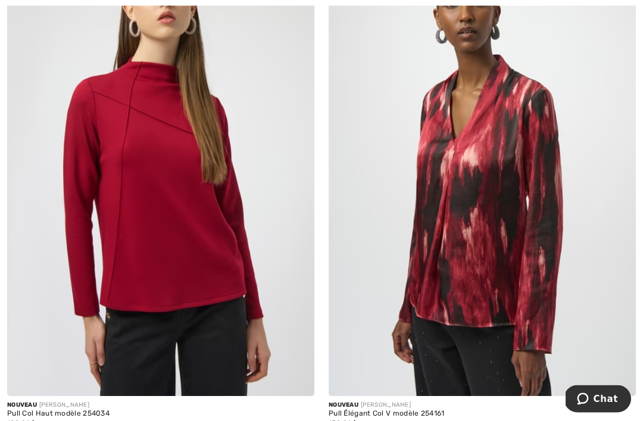
scroll to position [214, 0]
click at [505, 236] on img at bounding box center [482, 165] width 307 height 461
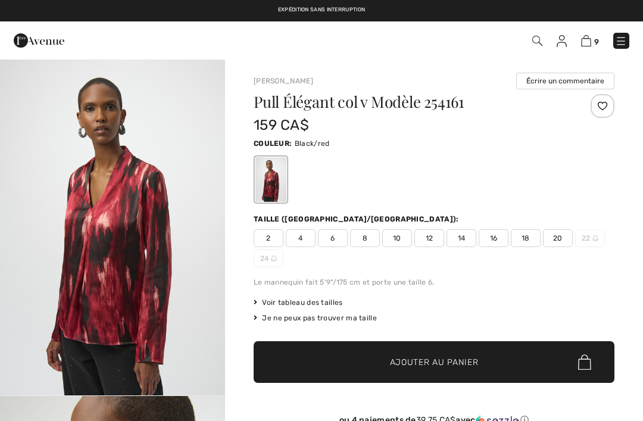
checkbox input "true"
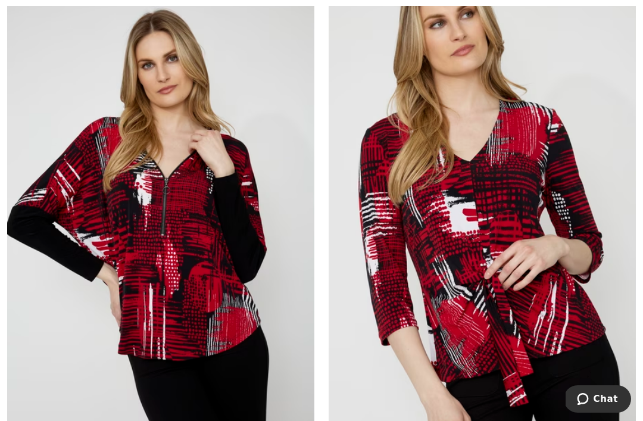
scroll to position [5509, 0]
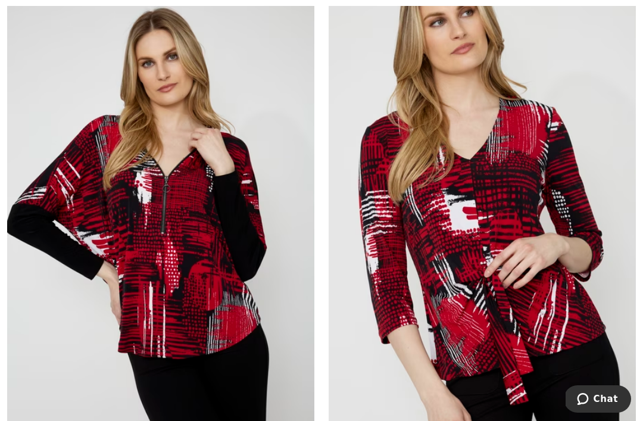
click at [526, 233] on img at bounding box center [482, 224] width 307 height 461
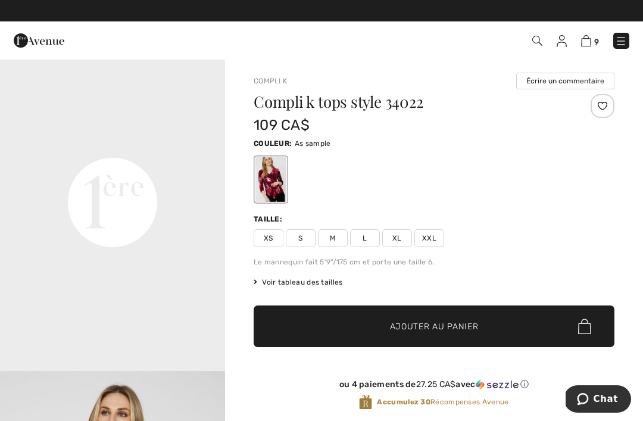
click at [366, 235] on span "L" at bounding box center [365, 238] width 30 height 18
click at [458, 326] on span "Ajouter au panier" at bounding box center [434, 326] width 89 height 12
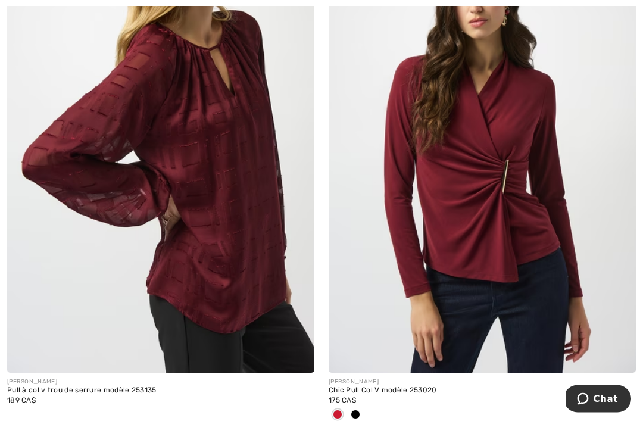
scroll to position [6728, 0]
click at [512, 214] on img at bounding box center [482, 142] width 307 height 461
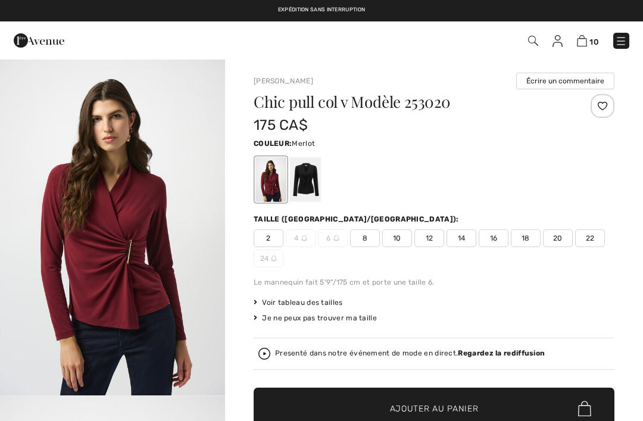
checkbox input "true"
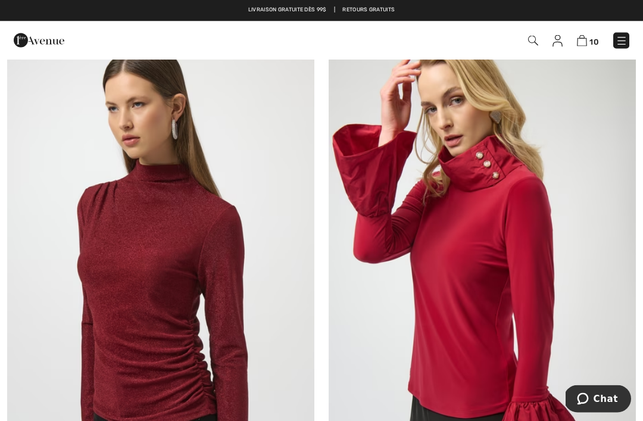
scroll to position [3845, 0]
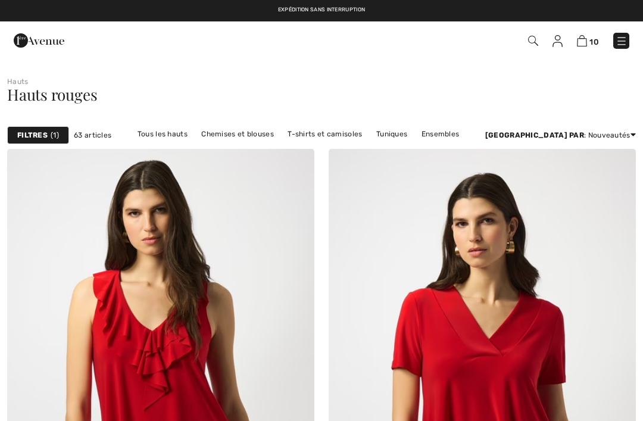
checkbox input "true"
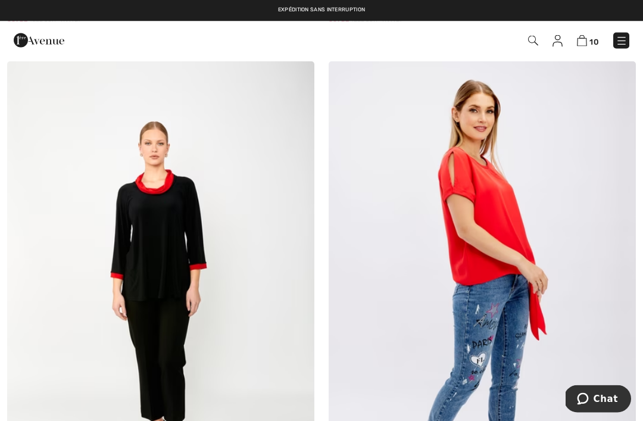
scroll to position [5408, 0]
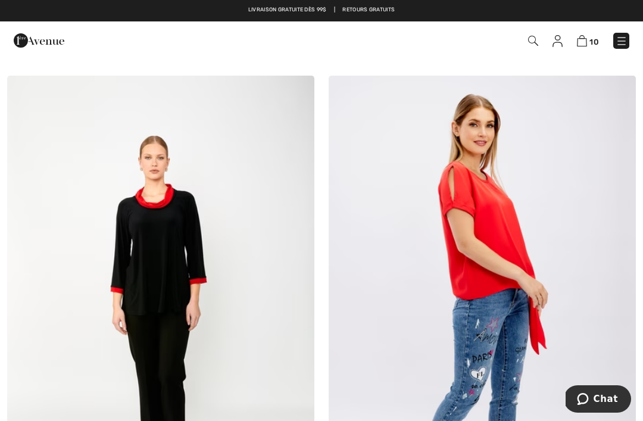
click at [533, 42] on img at bounding box center [533, 41] width 10 height 10
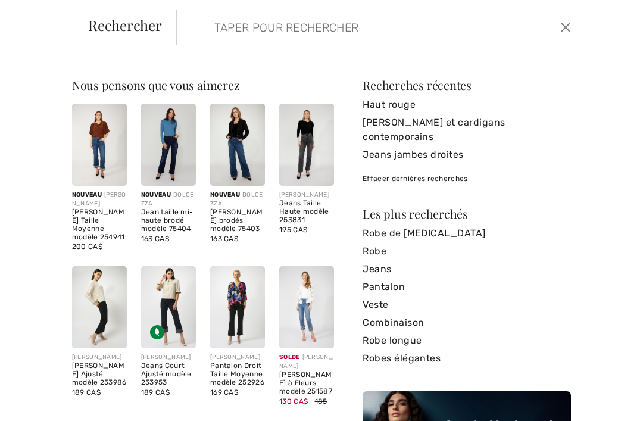
click at [283, 32] on input "search" at bounding box center [337, 28] width 264 height 36
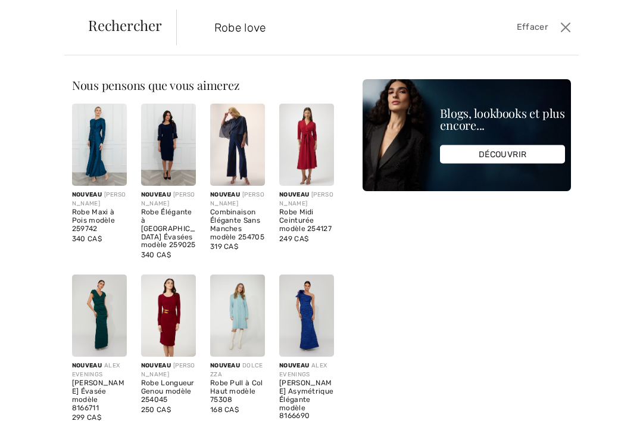
type input "Robe love"
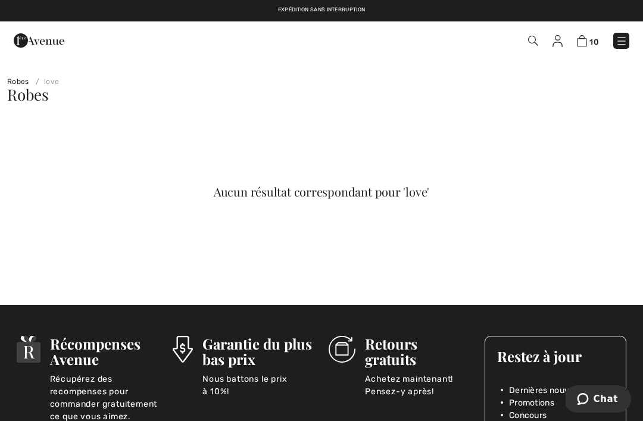
click at [536, 42] on img at bounding box center [533, 41] width 10 height 10
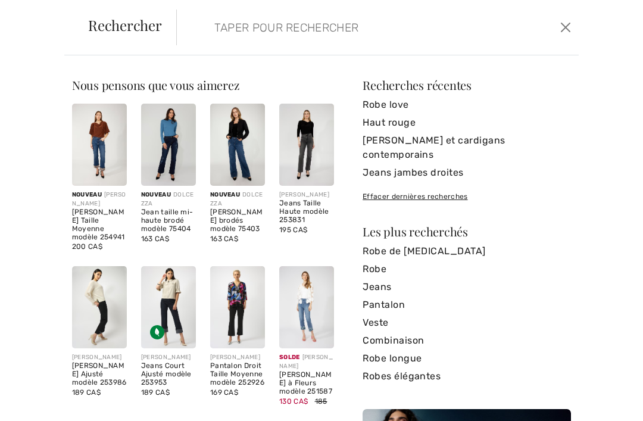
click at [293, 30] on input "search" at bounding box center [337, 28] width 264 height 36
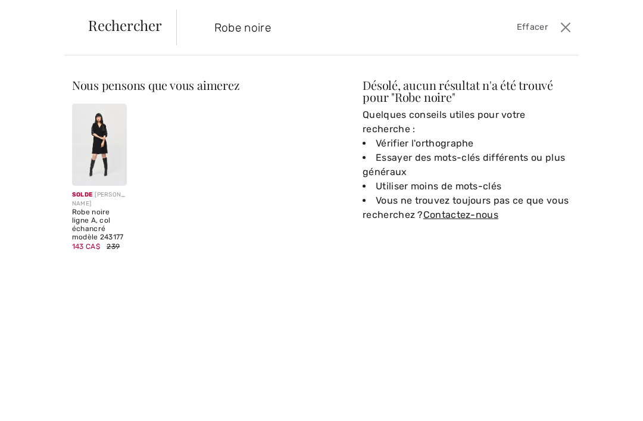
click at [310, 30] on input "Robe noire" at bounding box center [337, 28] width 264 height 36
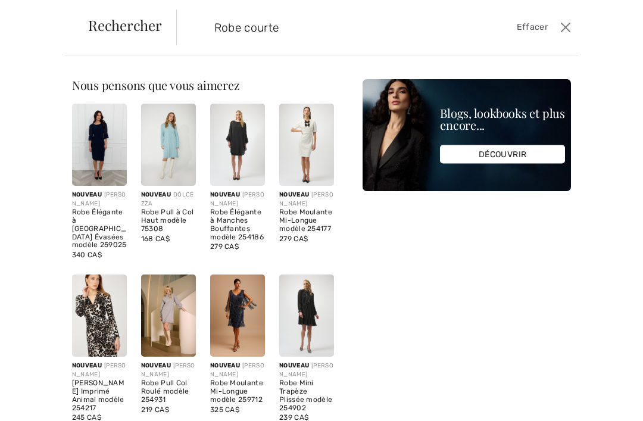
type input "Robe courte"
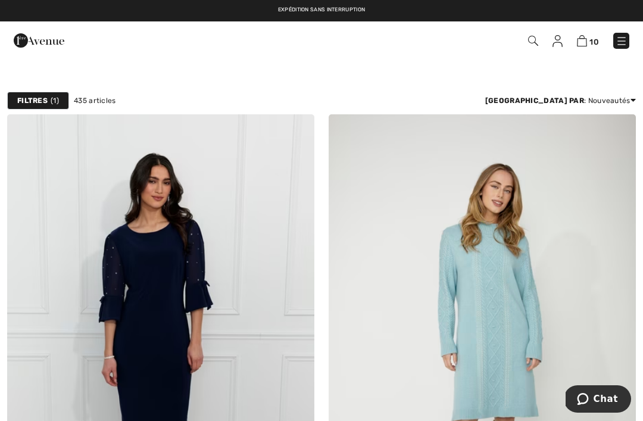
click at [529, 43] on img at bounding box center [533, 41] width 10 height 10
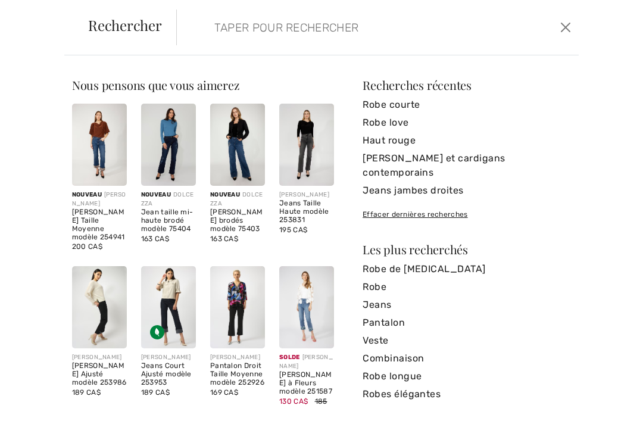
click at [380, 278] on link "Robe" at bounding box center [466, 287] width 208 height 18
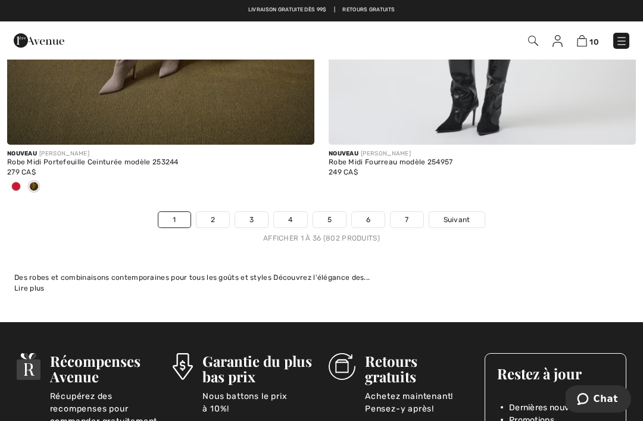
scroll to position [9434, 0]
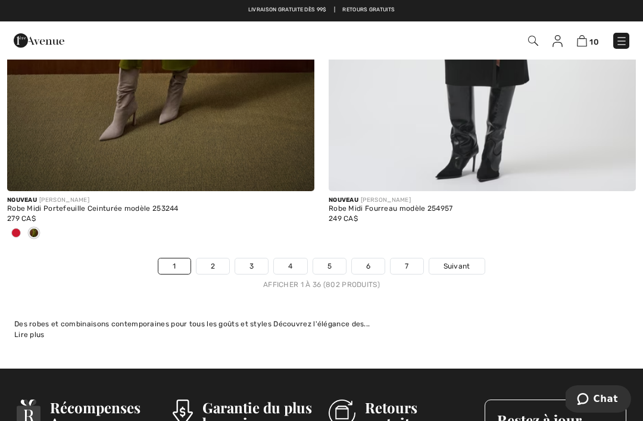
click at [214, 260] on link "2" at bounding box center [212, 265] width 33 height 15
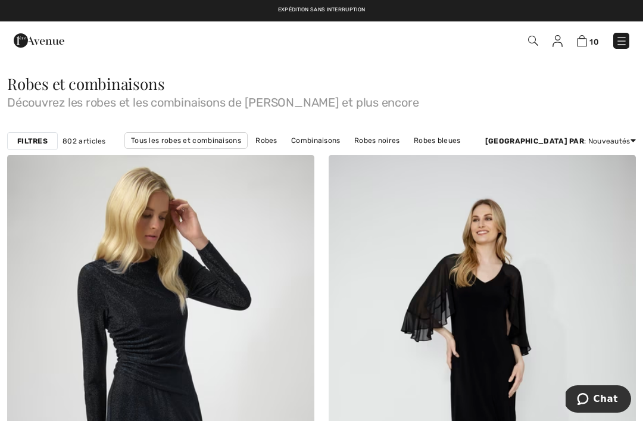
click at [533, 39] on img at bounding box center [533, 41] width 10 height 10
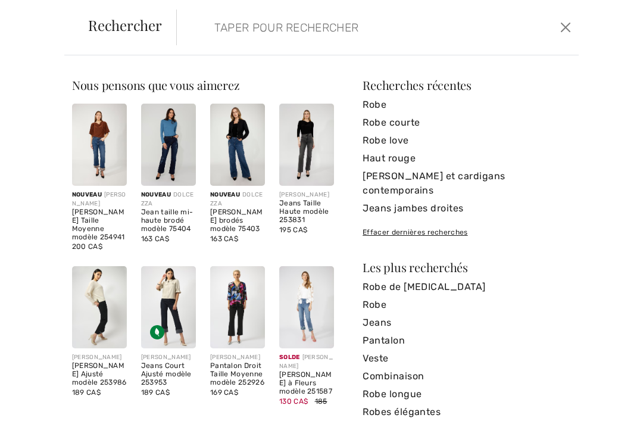
click at [281, 29] on input "search" at bounding box center [337, 28] width 264 height 36
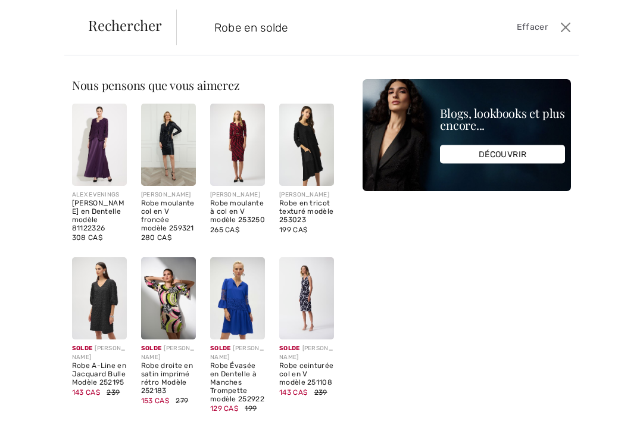
type input "Robe en solde"
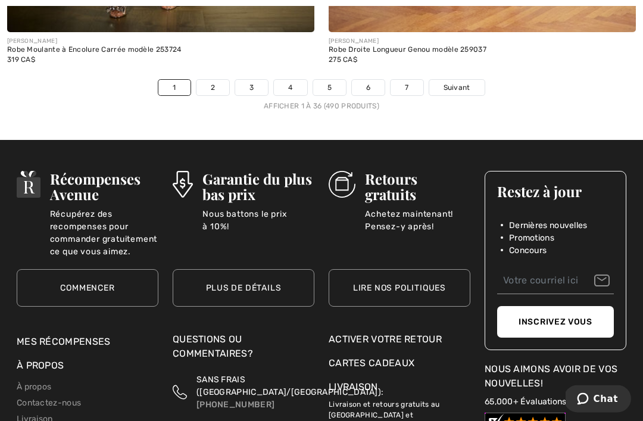
scroll to position [9666, 0]
click at [407, 81] on link "7" at bounding box center [406, 87] width 32 height 15
click at [408, 80] on link "7" at bounding box center [406, 87] width 32 height 15
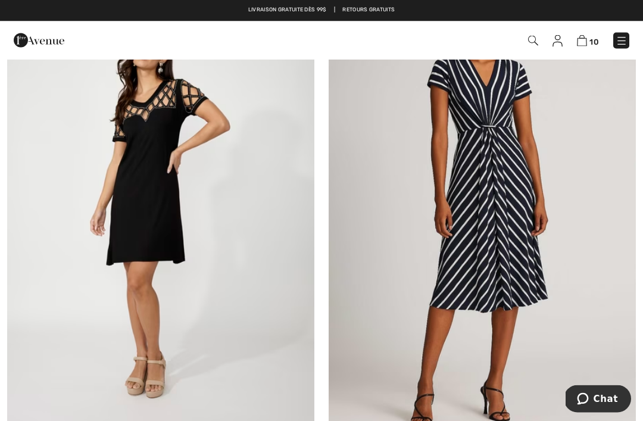
scroll to position [1186, 0]
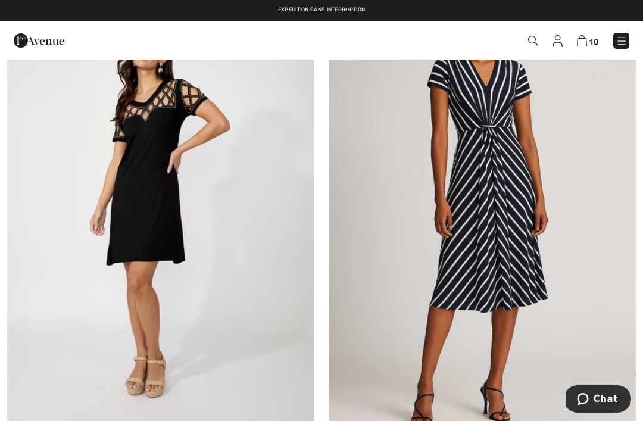
click at [158, 152] on img at bounding box center [160, 209] width 307 height 461
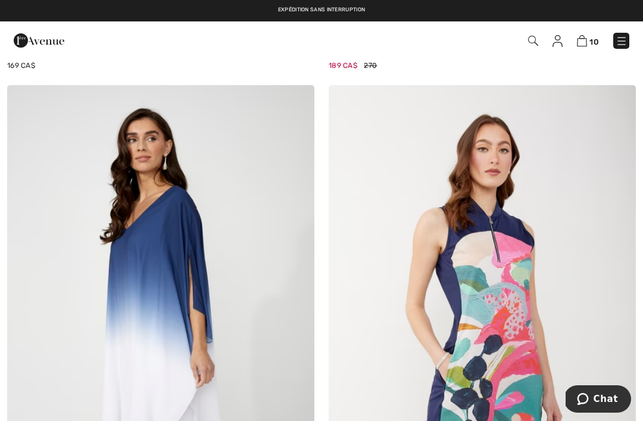
scroll to position [2605, 0]
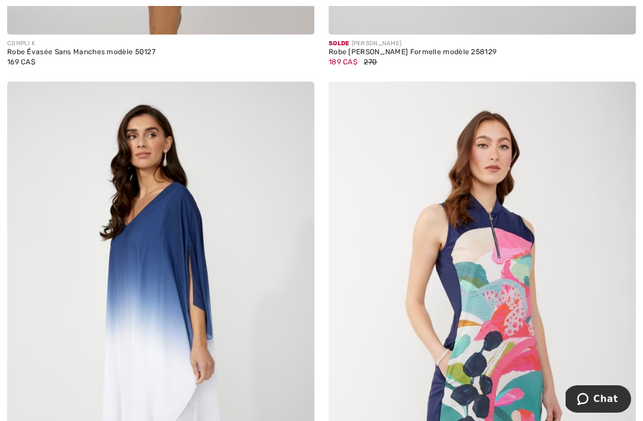
click at [168, 298] on img at bounding box center [160, 312] width 307 height 461
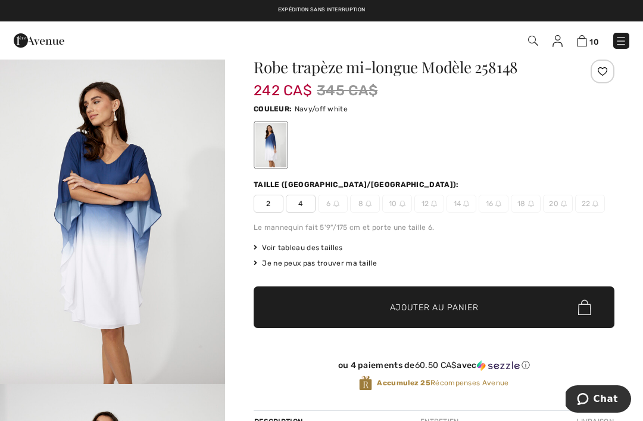
scroll to position [35, 0]
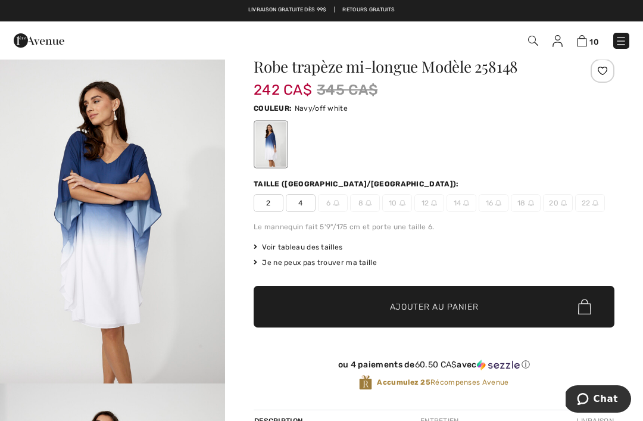
click at [356, 260] on div "Je ne peux pas trouver ma taille" at bounding box center [434, 262] width 361 height 11
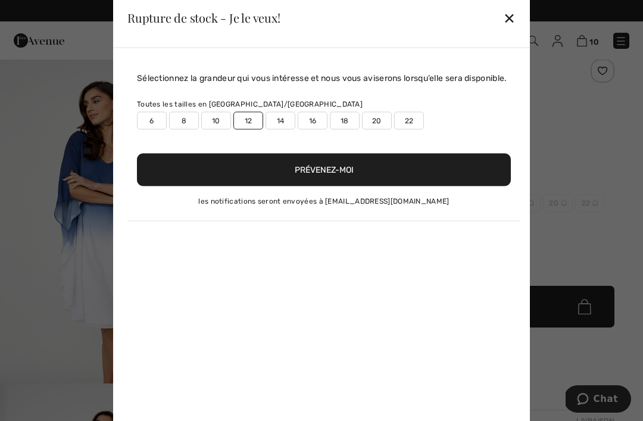
click at [245, 129] on label "12" at bounding box center [248, 120] width 30 height 18
click at [335, 181] on button "Prévenez-moi" at bounding box center [324, 169] width 374 height 33
click at [249, 129] on label "12" at bounding box center [248, 120] width 30 height 18
type input "true"
click at [333, 183] on button "Prévenez-moi" at bounding box center [324, 169] width 374 height 33
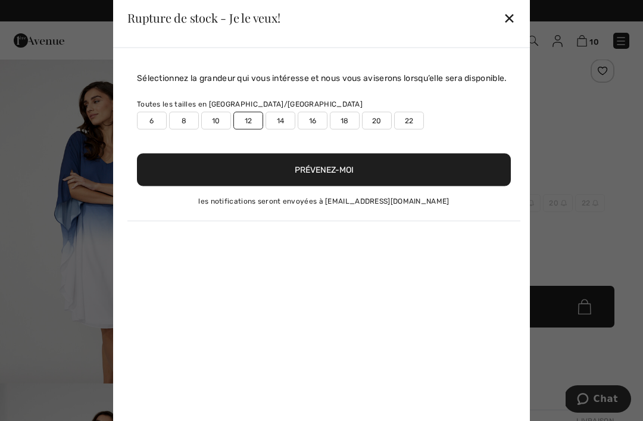
click at [515, 18] on div "✕" at bounding box center [509, 17] width 12 height 25
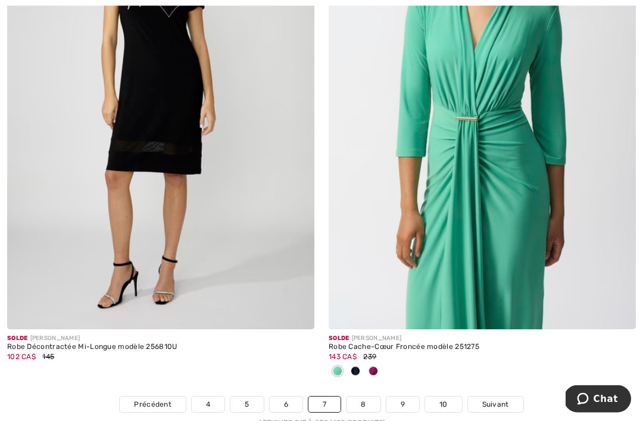
scroll to position [9153, 0]
click at [187, 136] on img at bounding box center [160, 98] width 307 height 461
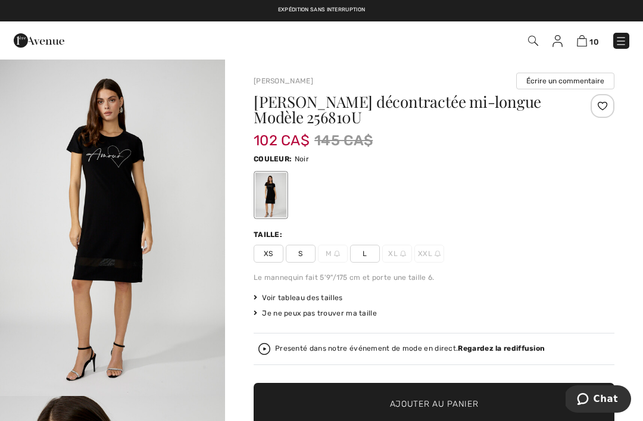
click at [364, 254] on span "L" at bounding box center [365, 254] width 30 height 18
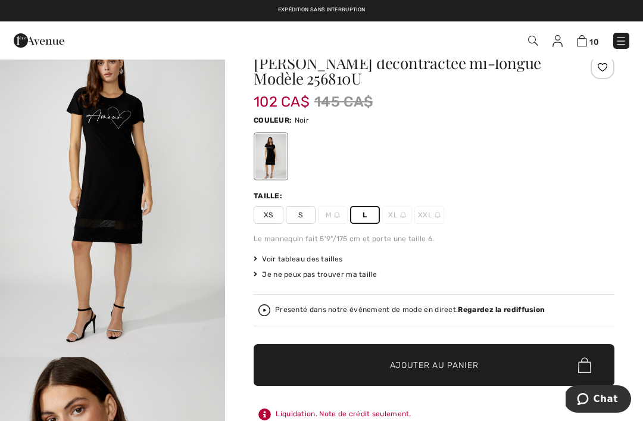
scroll to position [39, 0]
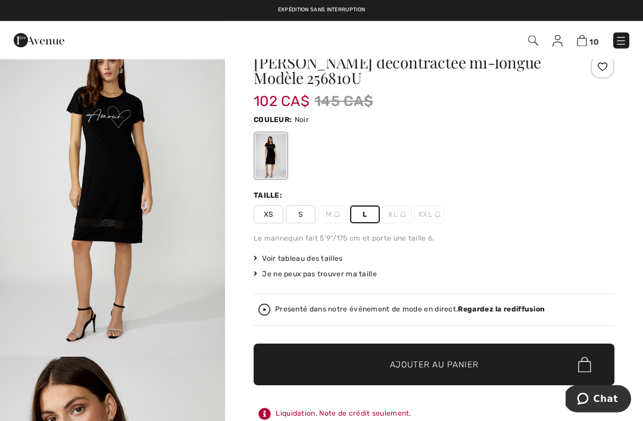
click at [461, 366] on span "Ajouter au panier" at bounding box center [434, 365] width 89 height 12
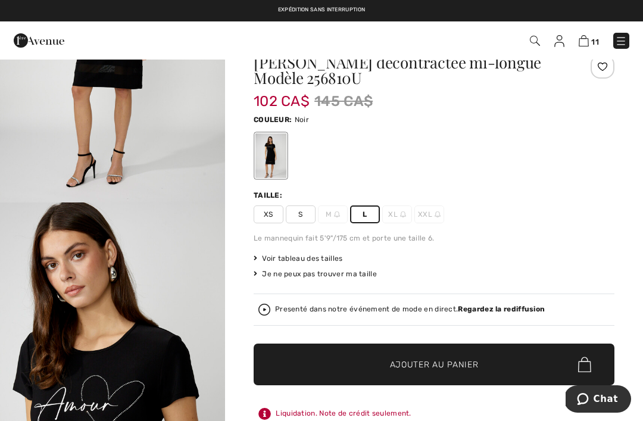
scroll to position [0, 0]
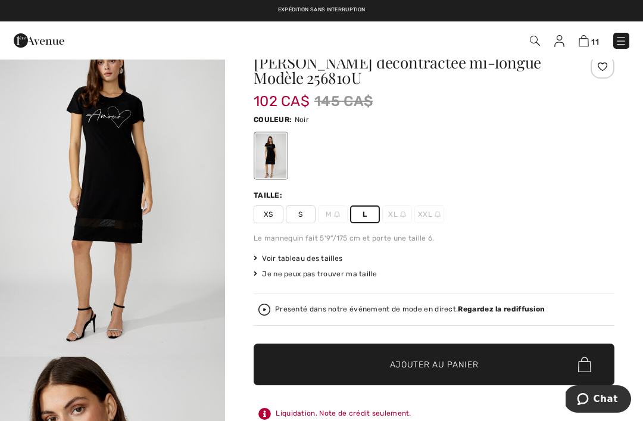
click at [587, 39] on img at bounding box center [584, 40] width 10 height 11
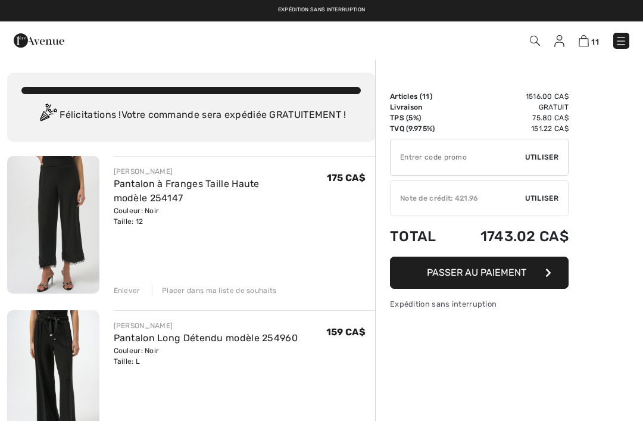
checkbox input "true"
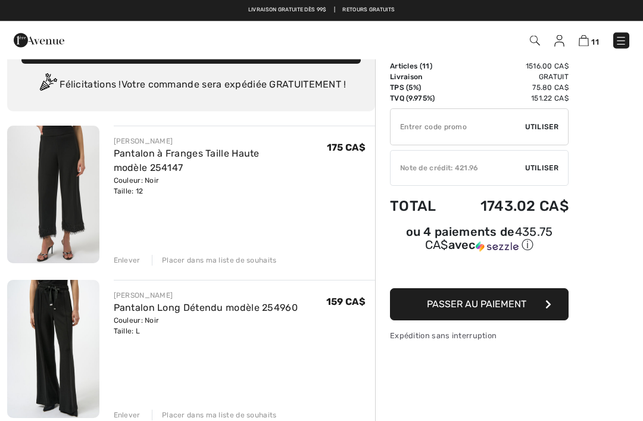
scroll to position [32, 0]
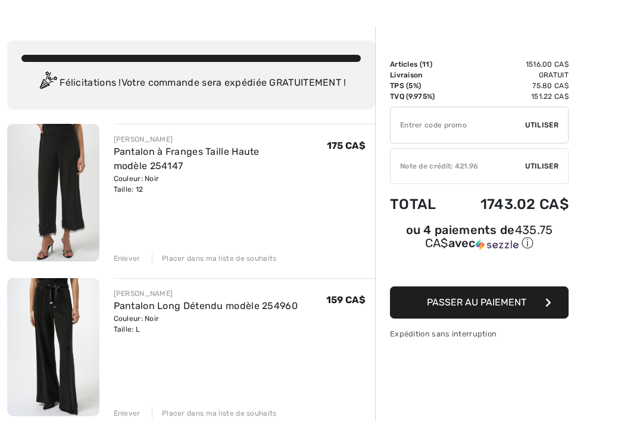
click at [127, 261] on div "Enlever" at bounding box center [127, 258] width 27 height 11
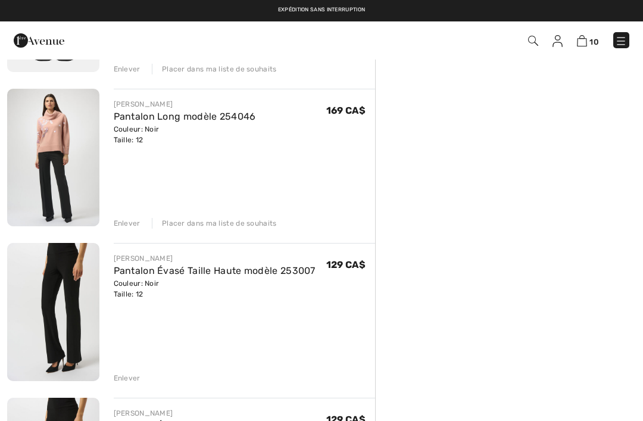
scroll to position [530, 0]
click at [128, 226] on div "Enlever" at bounding box center [127, 223] width 27 height 11
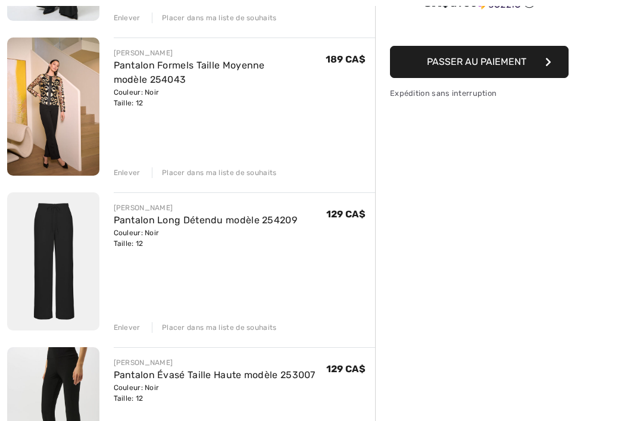
scroll to position [272, 0]
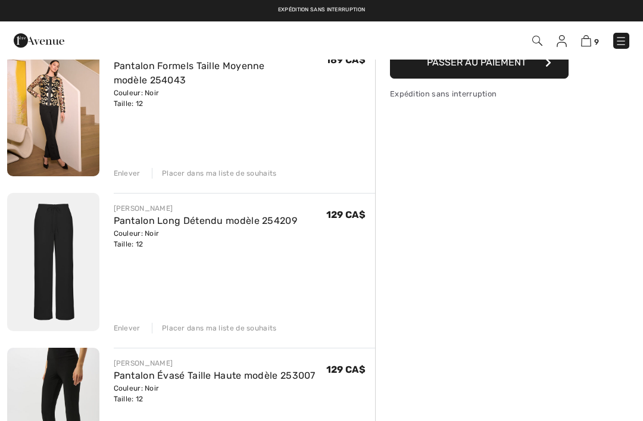
click at [128, 176] on div "Enlever" at bounding box center [127, 173] width 27 height 11
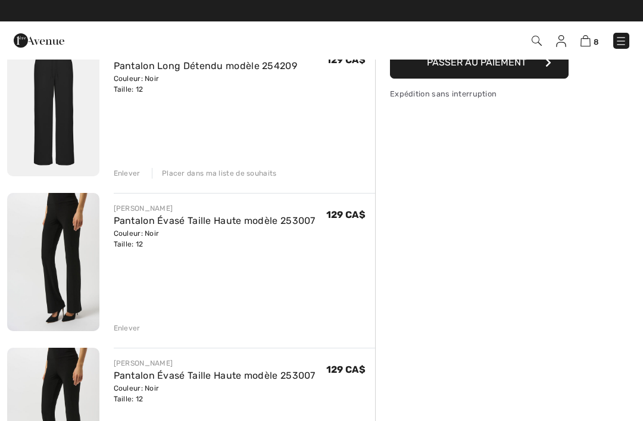
click at [77, 127] on img at bounding box center [53, 107] width 92 height 138
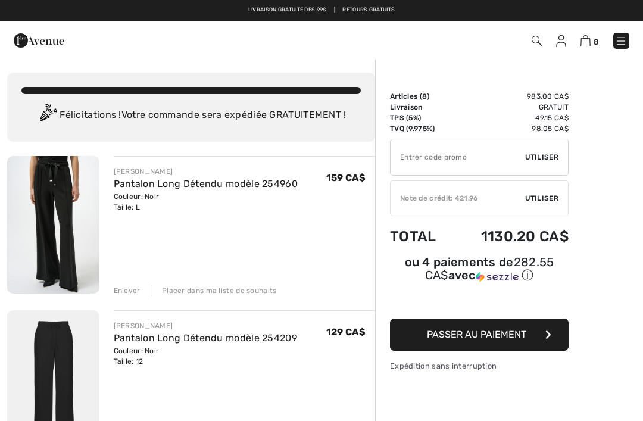
click at [472, 157] on input "TEXT" at bounding box center [457, 157] width 135 height 36
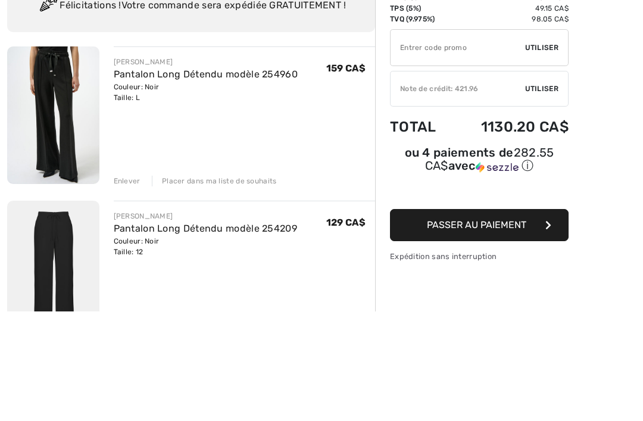
click at [539, 193] on span "Utiliser" at bounding box center [541, 198] width 33 height 11
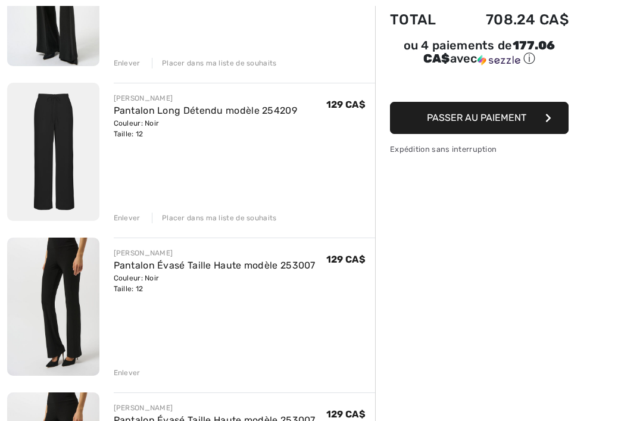
scroll to position [228, 0]
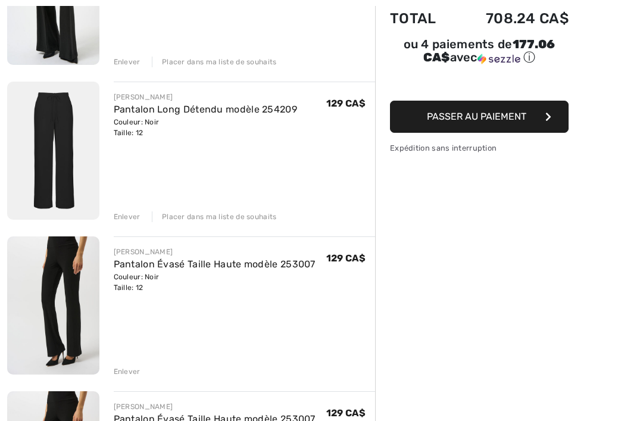
click at [60, 155] on img at bounding box center [53, 151] width 92 height 138
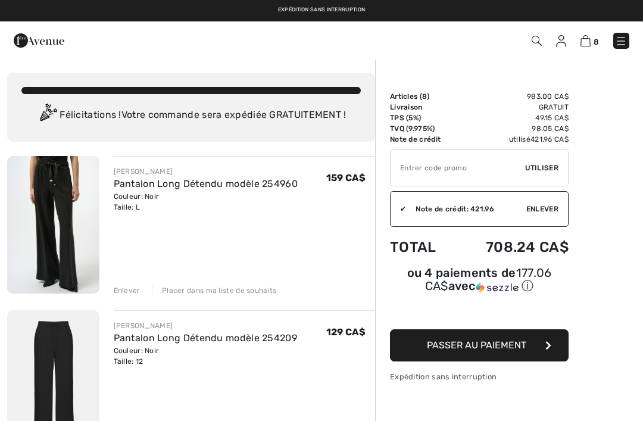
click at [60, 199] on img at bounding box center [53, 224] width 92 height 137
click at [126, 287] on div "Enlever" at bounding box center [127, 290] width 27 height 11
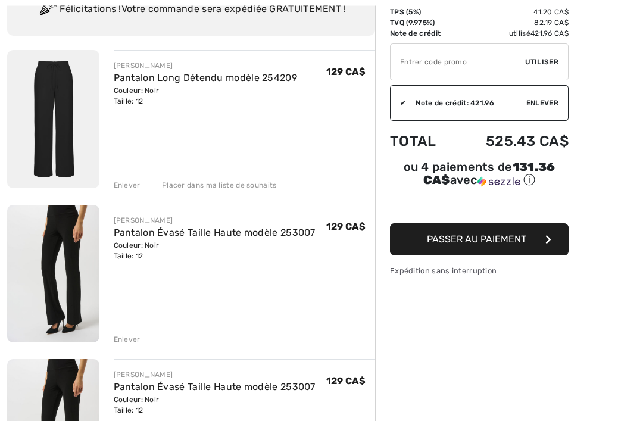
scroll to position [106, 0]
click at [73, 274] on img at bounding box center [53, 273] width 92 height 137
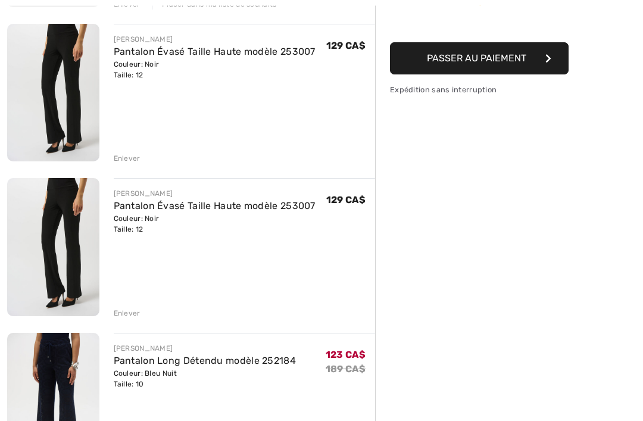
scroll to position [287, 0]
click at [126, 314] on div "Enlever" at bounding box center [127, 313] width 27 height 11
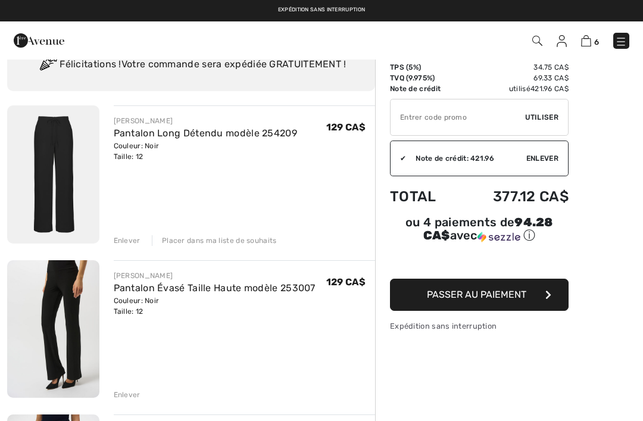
scroll to position [0, 0]
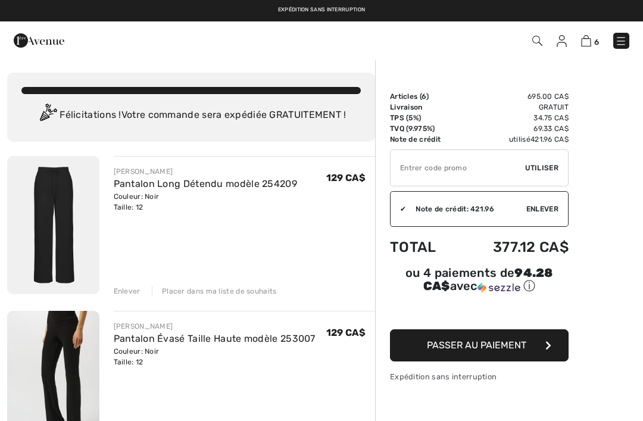
click at [460, 168] on input "TEXT" at bounding box center [457, 168] width 135 height 36
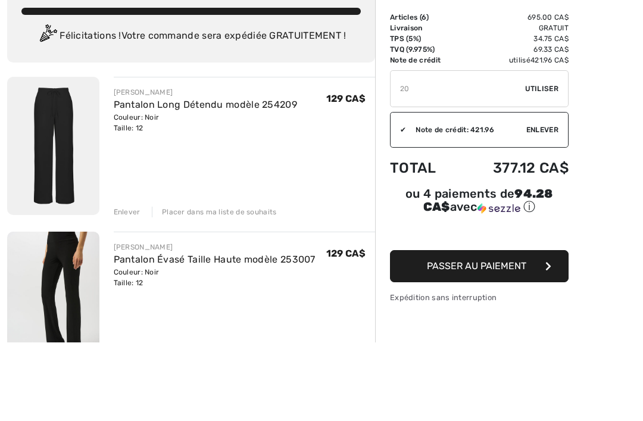
click at [554, 162] on span "Utiliser" at bounding box center [541, 167] width 33 height 11
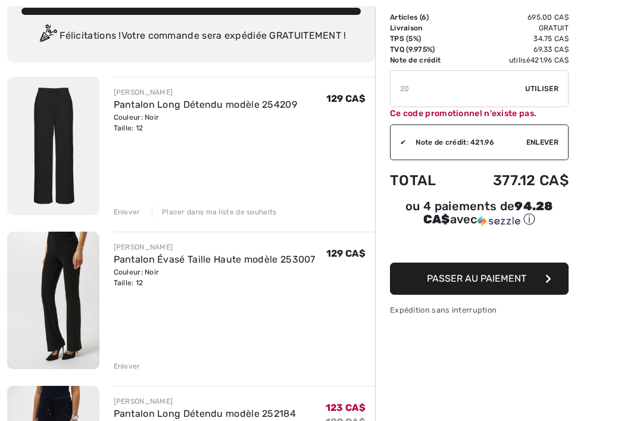
click at [406, 85] on input "TEXT" at bounding box center [457, 89] width 135 height 36
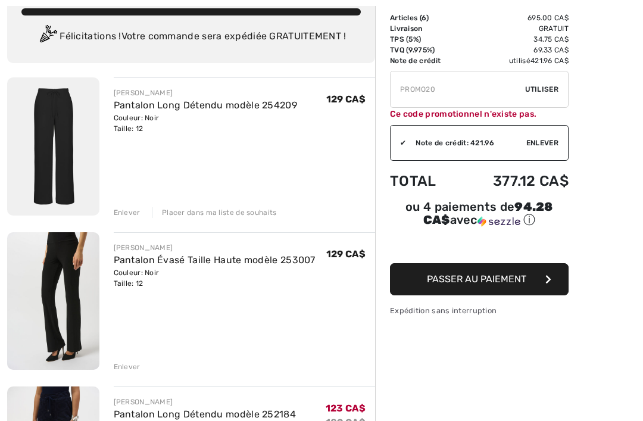
click at [425, 86] on input "TEXT" at bounding box center [457, 89] width 135 height 36
click at [552, 84] on span "Utiliser" at bounding box center [541, 89] width 33 height 11
type input "PR0M020"
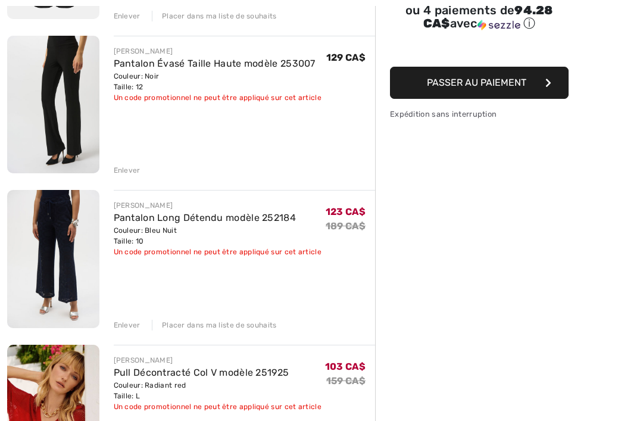
scroll to position [275, 0]
click at [124, 329] on div "Enlever" at bounding box center [127, 325] width 27 height 11
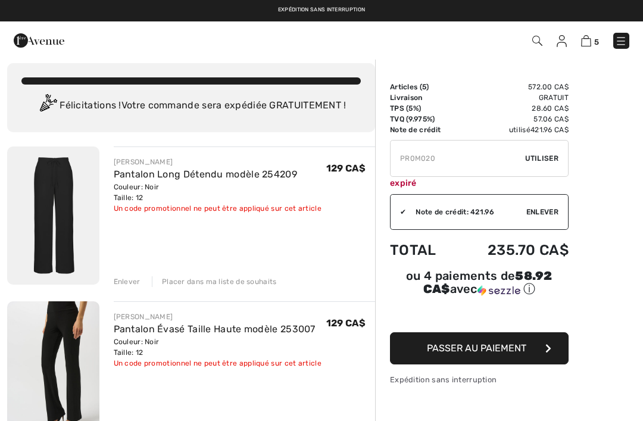
scroll to position [0, 0]
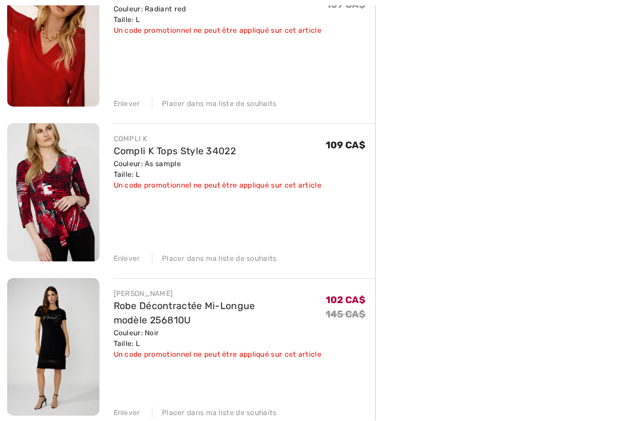
click at [127, 260] on div "Enlever" at bounding box center [127, 259] width 27 height 11
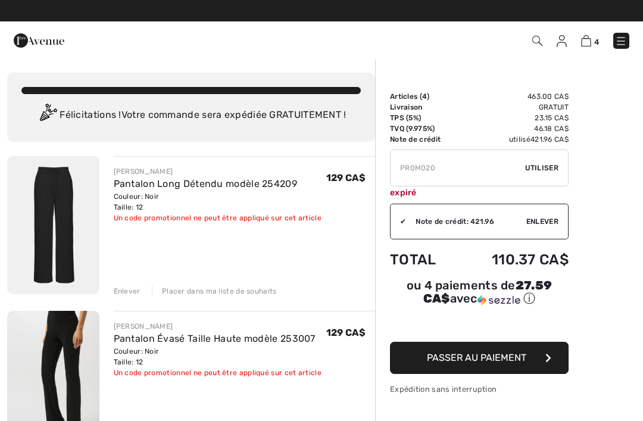
click at [510, 360] on span "Passer au paiement" at bounding box center [476, 357] width 99 height 11
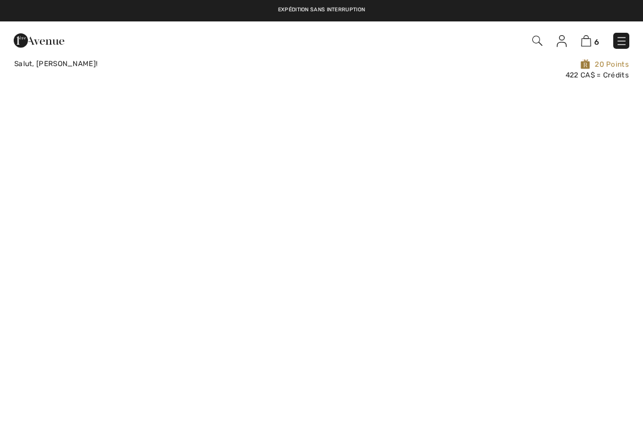
checkbox input "true"
click at [585, 68] on img at bounding box center [585, 63] width 10 height 11
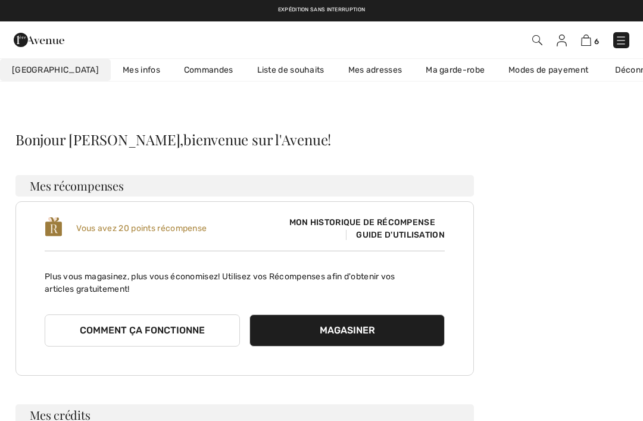
checkbox input "true"
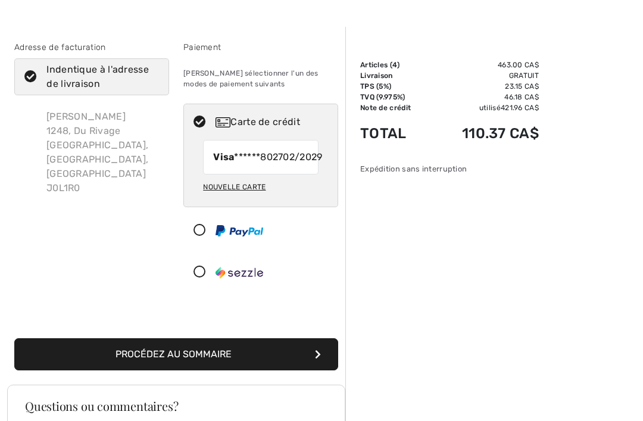
scroll to position [32, 0]
click at [117, 369] on button "Procédez au sommaire" at bounding box center [176, 354] width 324 height 32
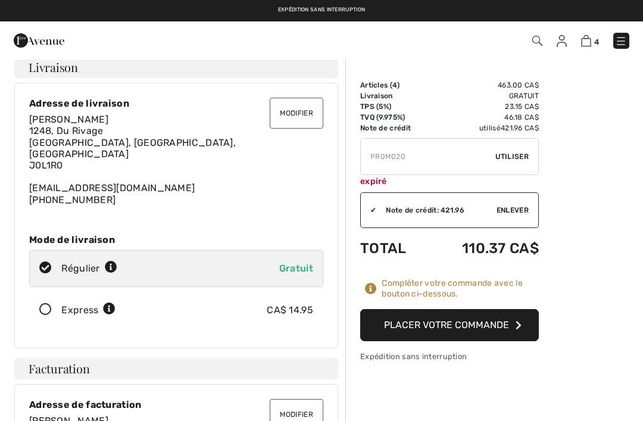
scroll to position [13, 0]
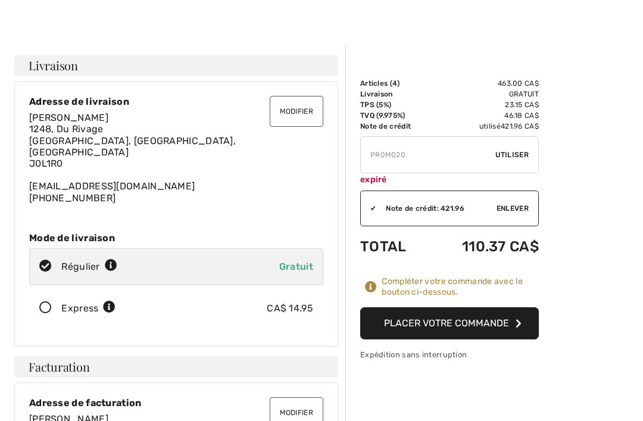
click at [513, 323] on button "Placer votre commande" at bounding box center [449, 323] width 179 height 32
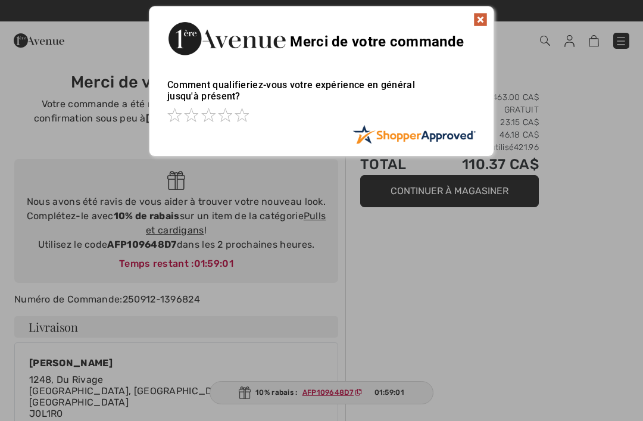
click at [485, 22] on img at bounding box center [480, 19] width 14 height 14
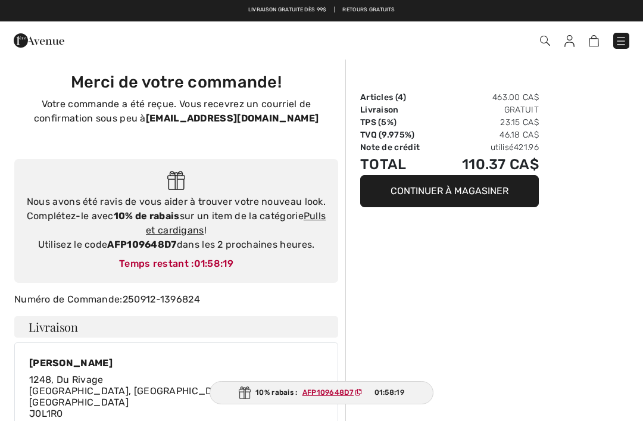
click at [190, 235] on link "Pulls et cardigans" at bounding box center [236, 223] width 180 height 26
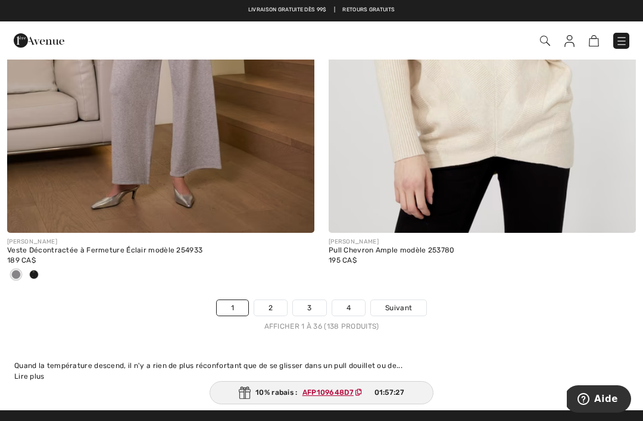
scroll to position [9431, 0]
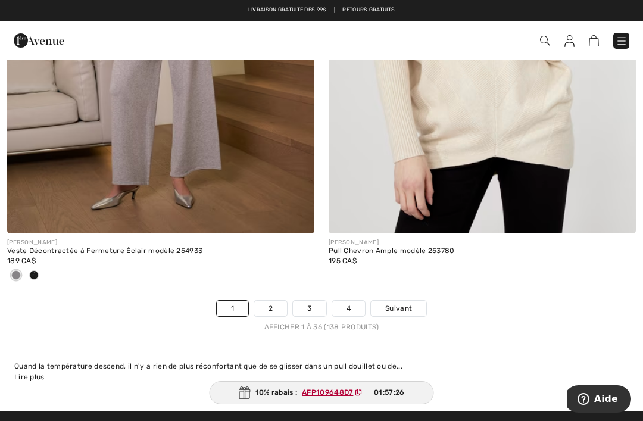
click at [274, 301] on link "2" at bounding box center [270, 308] width 33 height 15
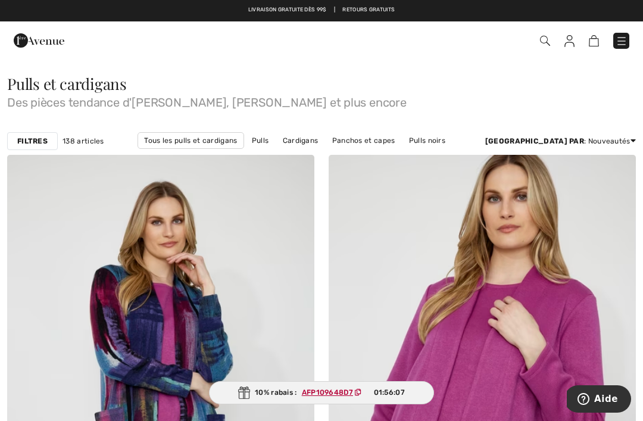
click at [549, 40] on img at bounding box center [545, 41] width 10 height 10
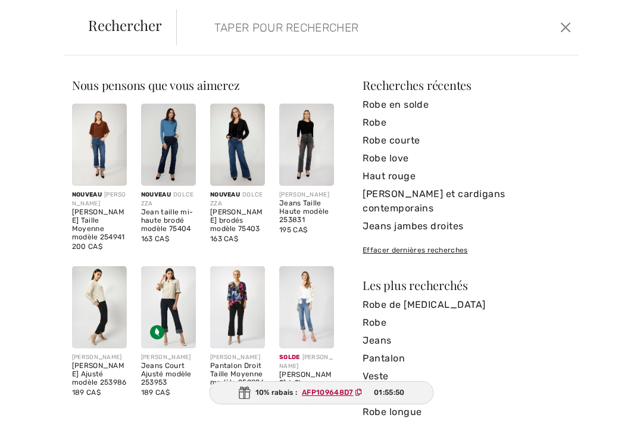
click at [103, 304] on img at bounding box center [99, 307] width 55 height 82
click at [86, 298] on img at bounding box center [99, 307] width 55 height 82
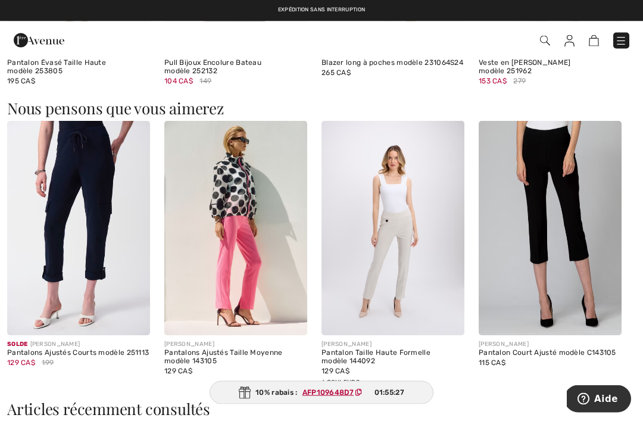
scroll to position [1389, 0]
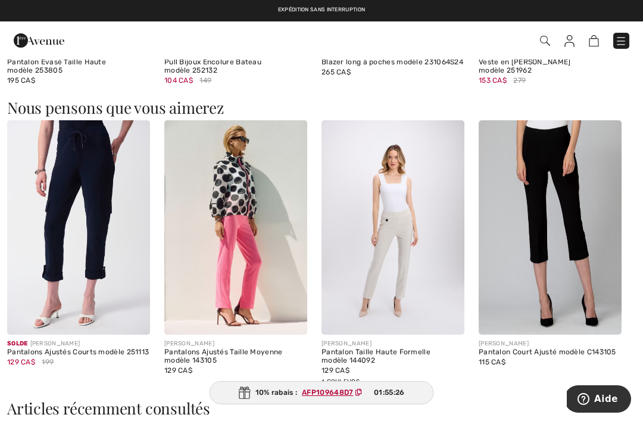
click at [46, 252] on img at bounding box center [78, 227] width 143 height 214
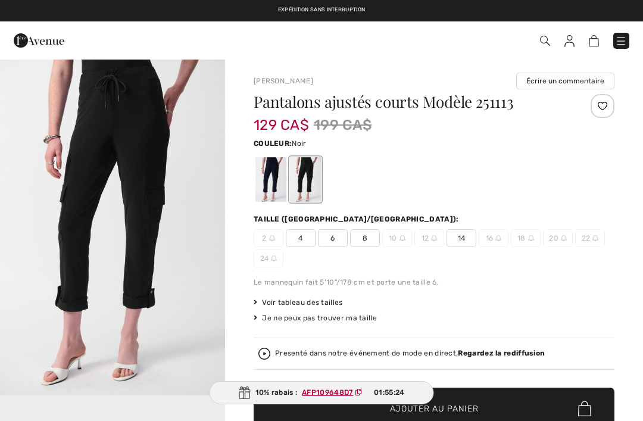
checkbox input "true"
click at [363, 318] on div "Je ne peux pas trouver ma taille" at bounding box center [434, 317] width 361 height 11
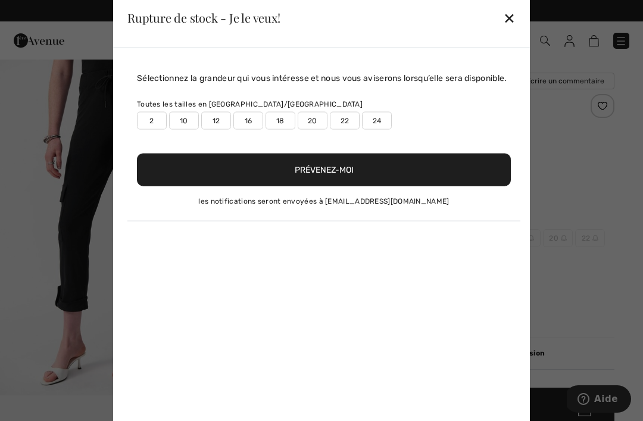
click at [218, 129] on label "12" at bounding box center [216, 120] width 30 height 18
type input "true"
click at [336, 183] on button "Prévenez-moi" at bounding box center [324, 169] width 374 height 33
click at [512, 20] on div "✕" at bounding box center [509, 17] width 12 height 25
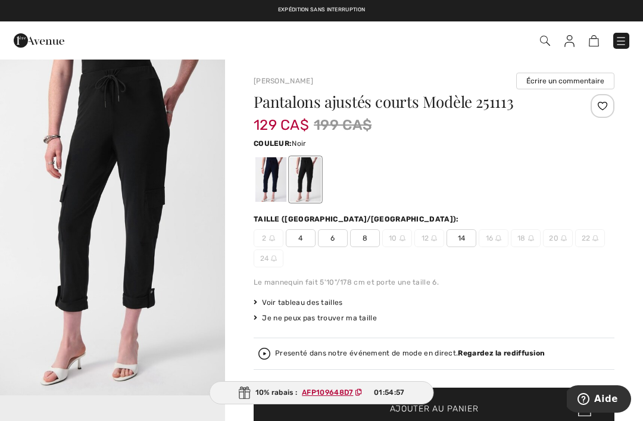
click at [325, 302] on span "Voir tableau des tailles" at bounding box center [298, 302] width 89 height 11
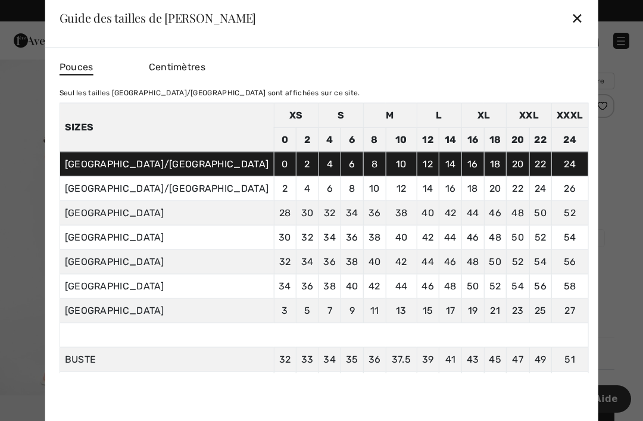
click at [571, 23] on div "✕" at bounding box center [577, 17] width 12 height 25
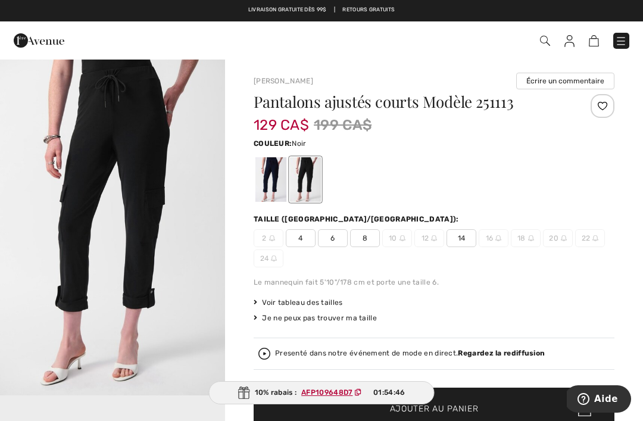
click at [462, 239] on span "14" at bounding box center [461, 238] width 30 height 18
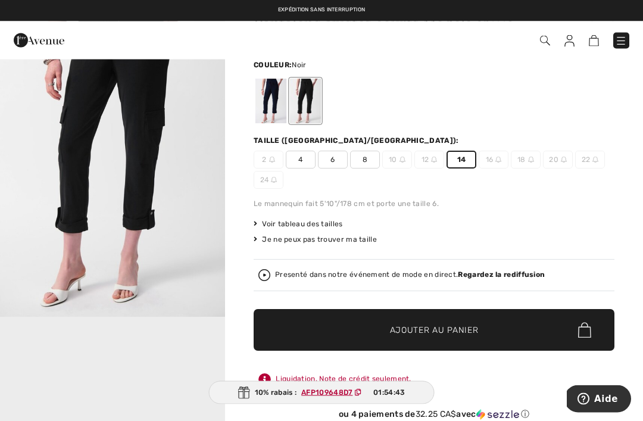
click at [445, 330] on span "Ajouter au panier" at bounding box center [434, 330] width 89 height 12
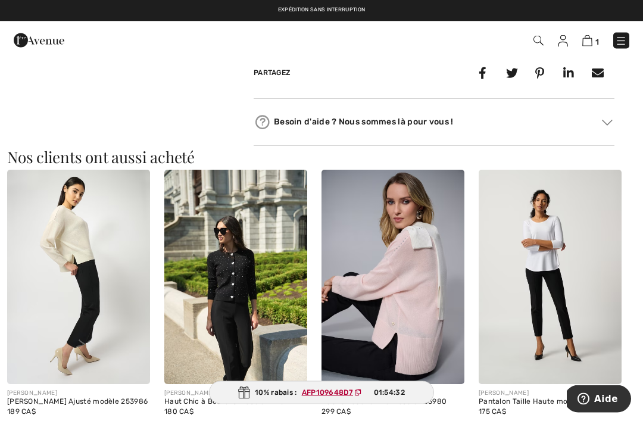
scroll to position [721, 0]
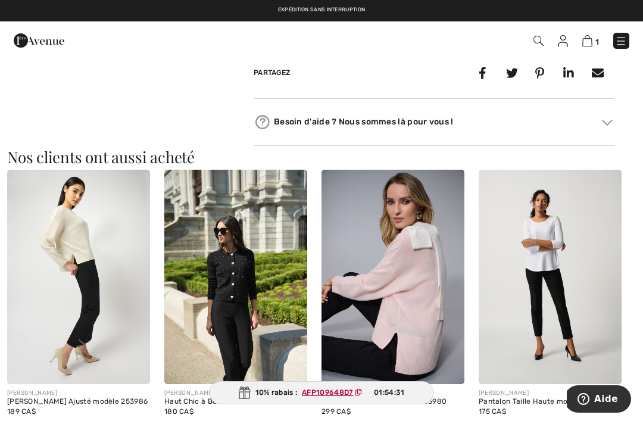
click at [558, 252] on img at bounding box center [550, 277] width 143 height 214
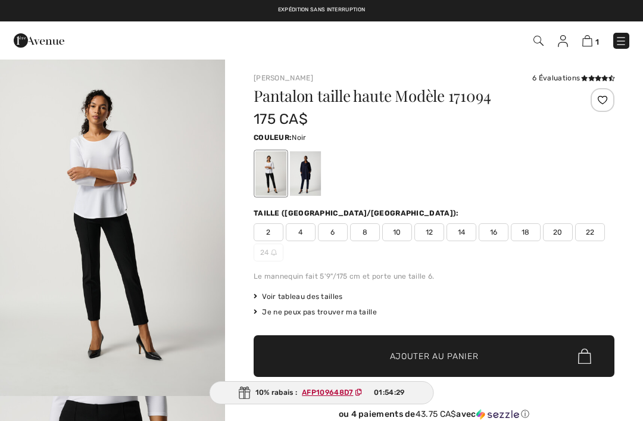
checkbox input "true"
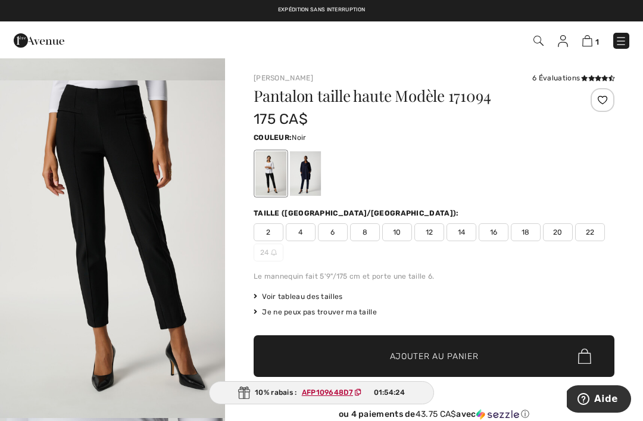
scroll to position [321, 0]
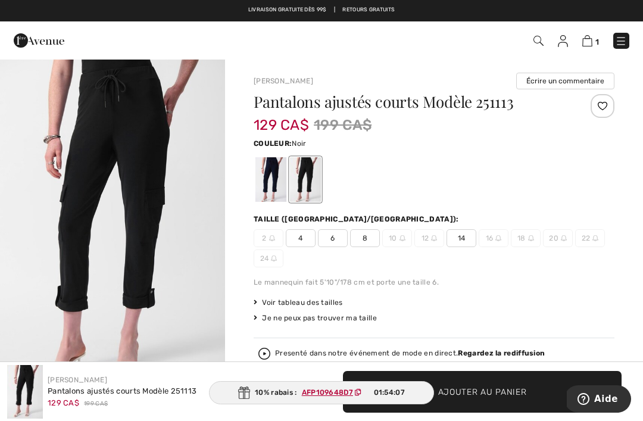
click at [539, 43] on img at bounding box center [538, 41] width 10 height 10
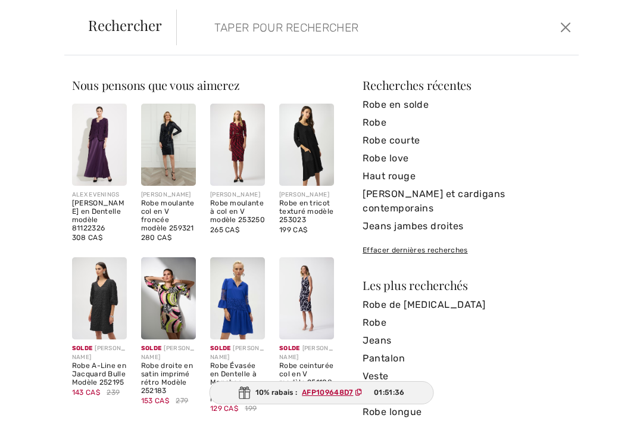
click at [377, 30] on input "search" at bounding box center [337, 28] width 264 height 36
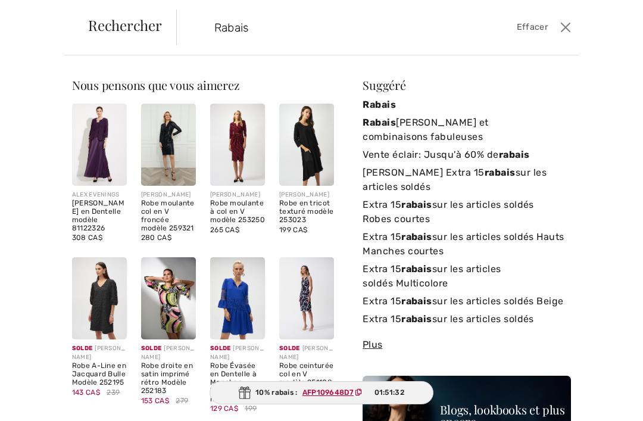
type input "Rabais"
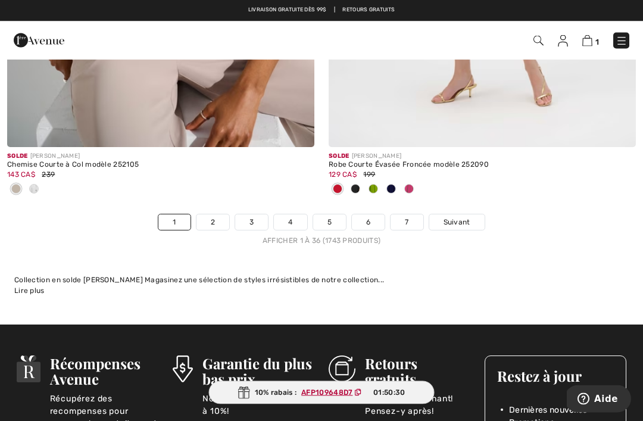
scroll to position [9411, 0]
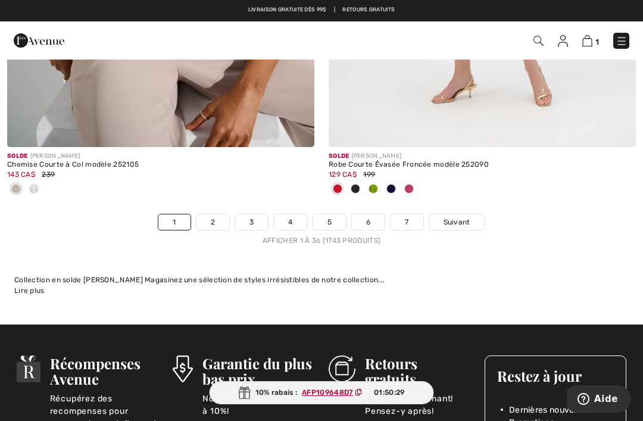
click at [207, 216] on link "2" at bounding box center [212, 221] width 33 height 15
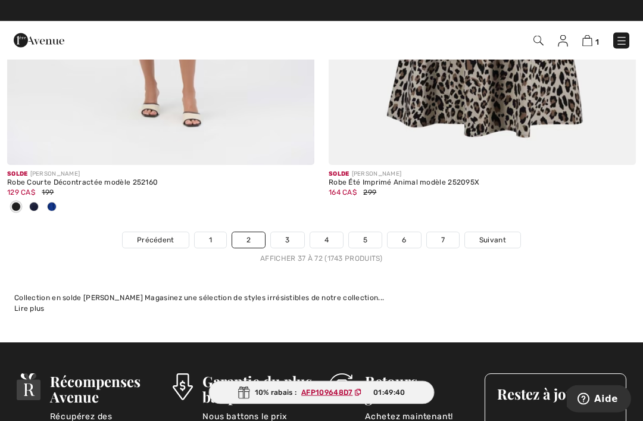
scroll to position [9589, 0]
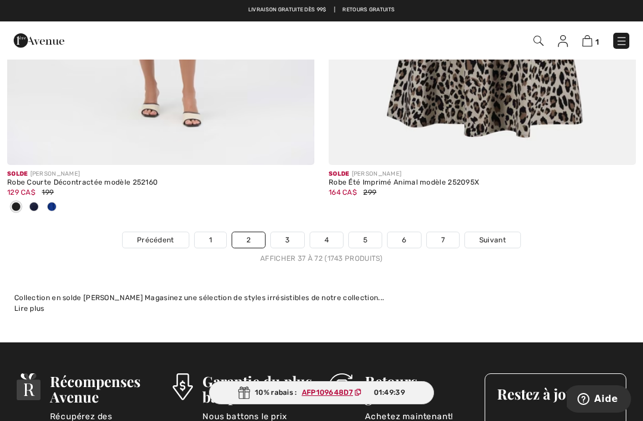
click at [284, 234] on link "3" at bounding box center [287, 239] width 33 height 15
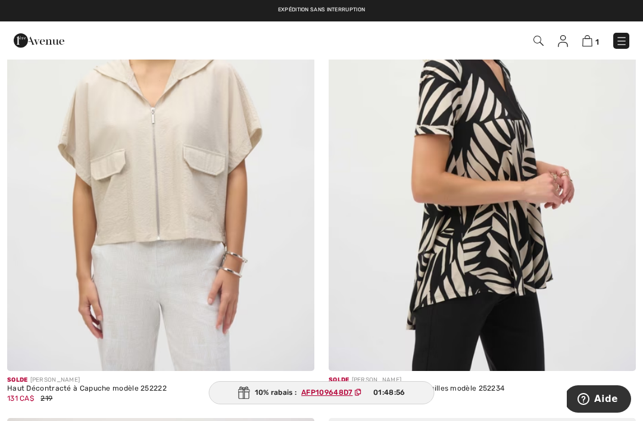
scroll to position [8286, 0]
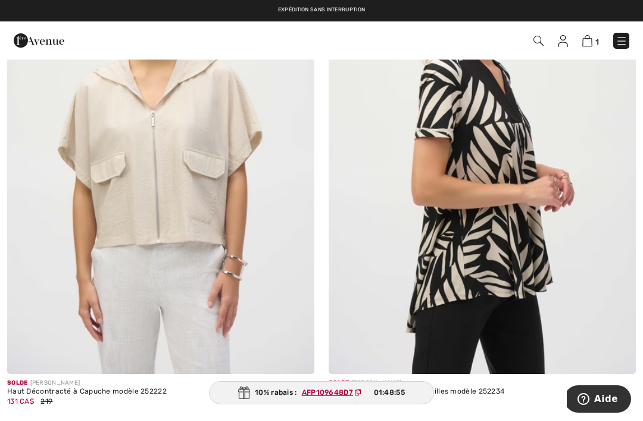
click at [523, 182] on img at bounding box center [482, 143] width 307 height 461
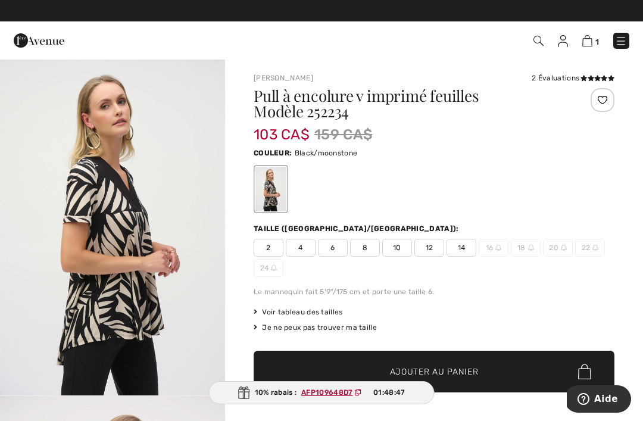
click at [327, 312] on span "Voir tableau des tailles" at bounding box center [298, 312] width 89 height 11
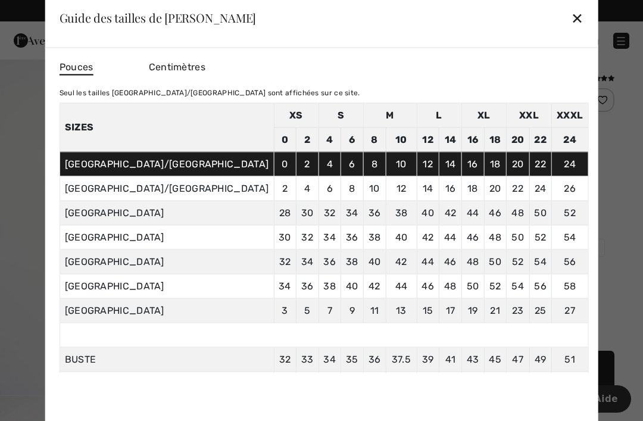
click at [571, 15] on div "✕" at bounding box center [577, 17] width 12 height 25
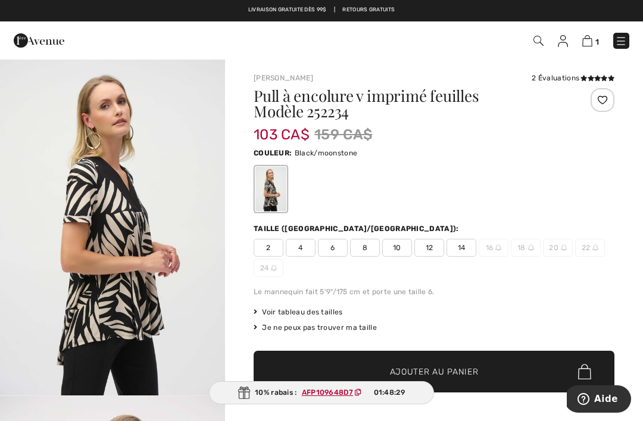
click at [459, 248] on span "14" at bounding box center [461, 248] width 30 height 18
click at [445, 370] on span "Ajouter au panier" at bounding box center [434, 371] width 89 height 12
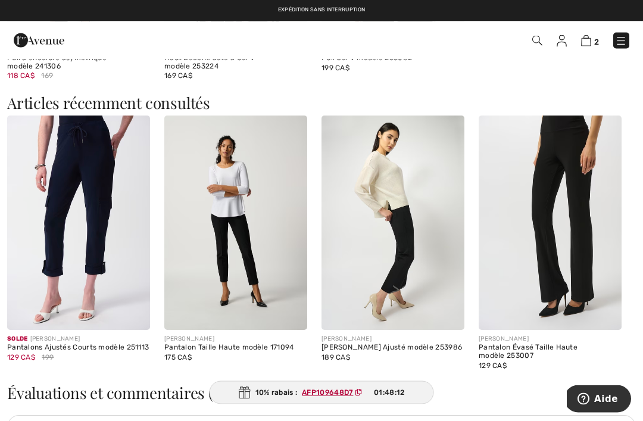
scroll to position [1309, 0]
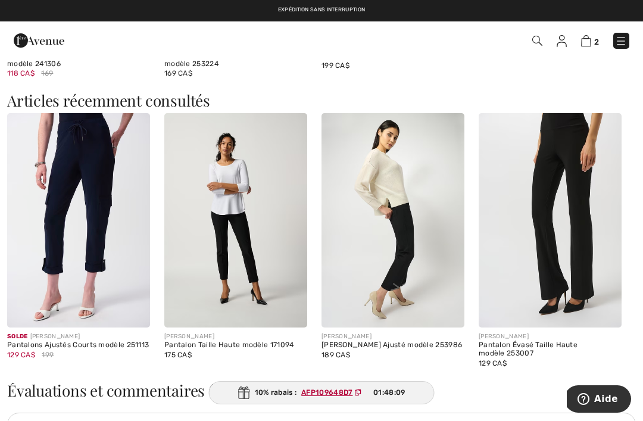
click at [588, 42] on img at bounding box center [586, 40] width 10 height 11
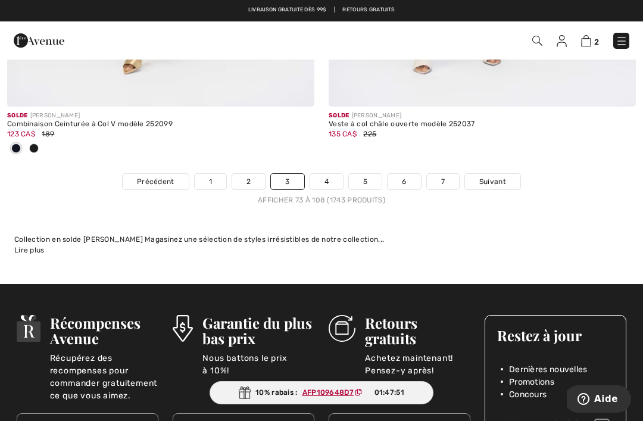
scroll to position [9588, 0]
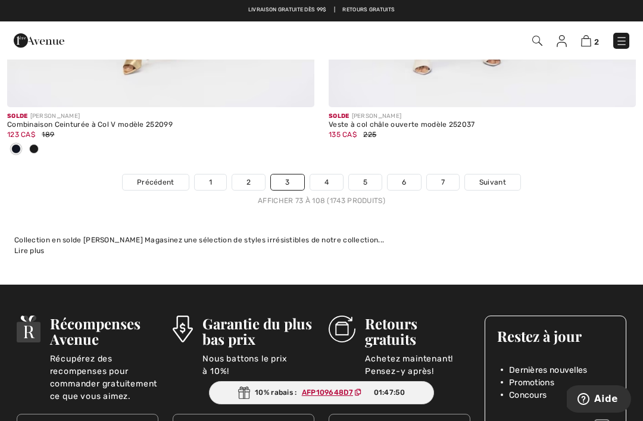
click at [323, 174] on link "4" at bounding box center [326, 181] width 33 height 15
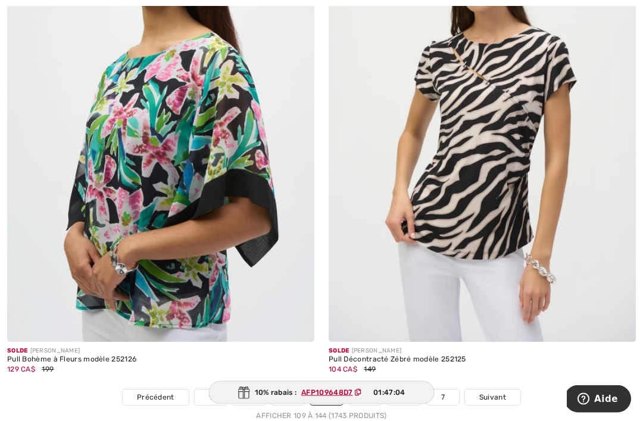
scroll to position [9275, 0]
click at [512, 137] on img at bounding box center [482, 111] width 307 height 461
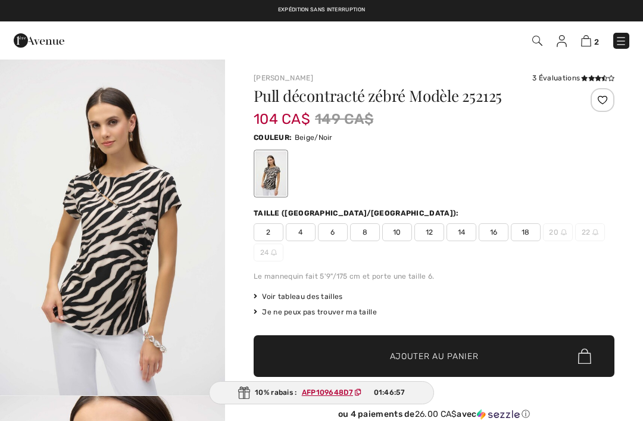
checkbox input "true"
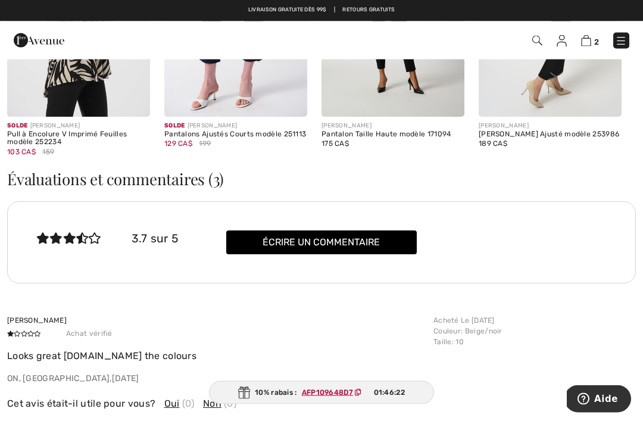
scroll to position [1844, 0]
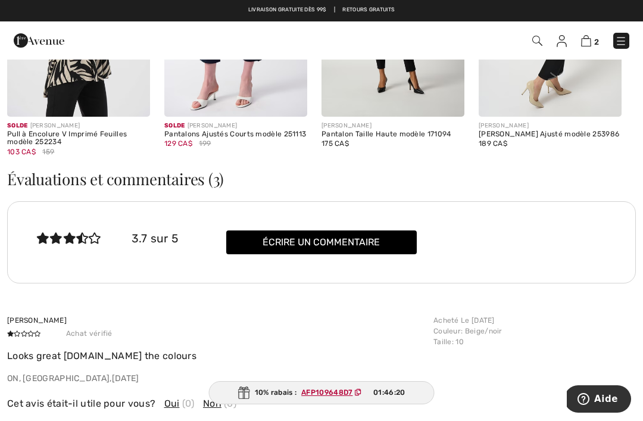
click at [621, 45] on img at bounding box center [621, 41] width 12 height 12
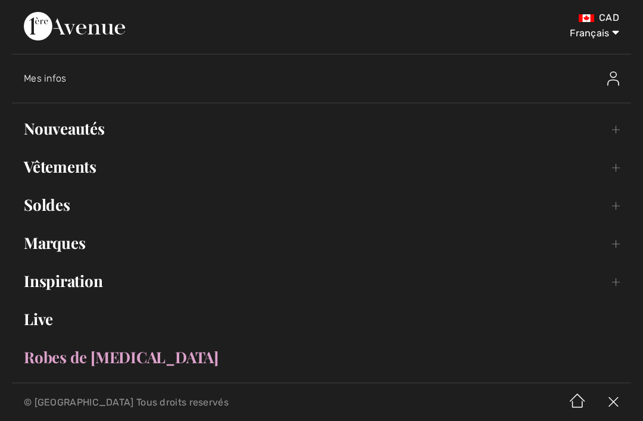
scroll to position [0, 0]
click at [35, 277] on link "Inspiration Toggle submenu" at bounding box center [321, 281] width 619 height 26
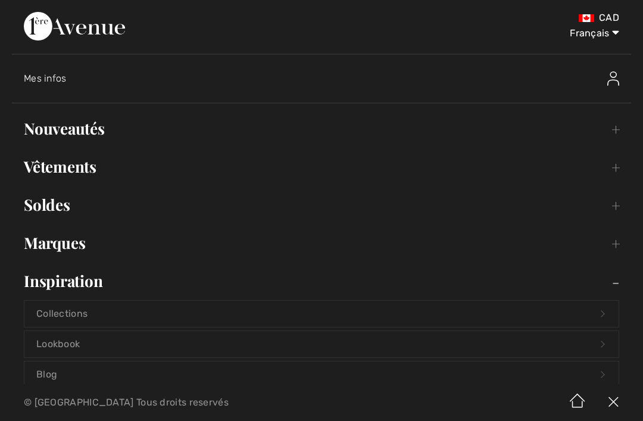
scroll to position [695, 0]
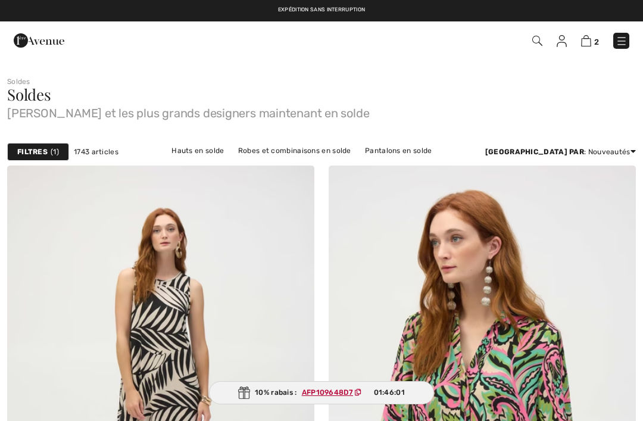
scroll to position [9313, 0]
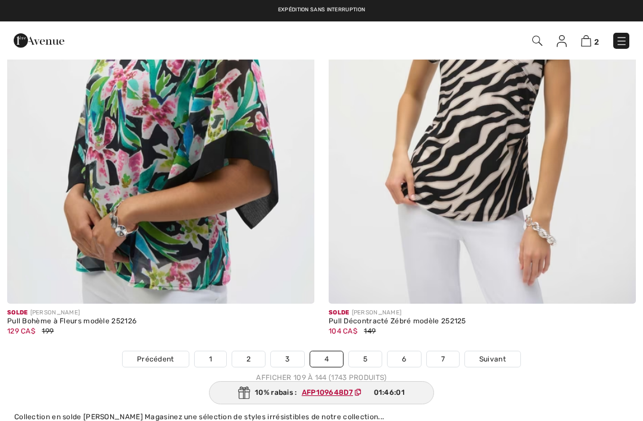
checkbox input "true"
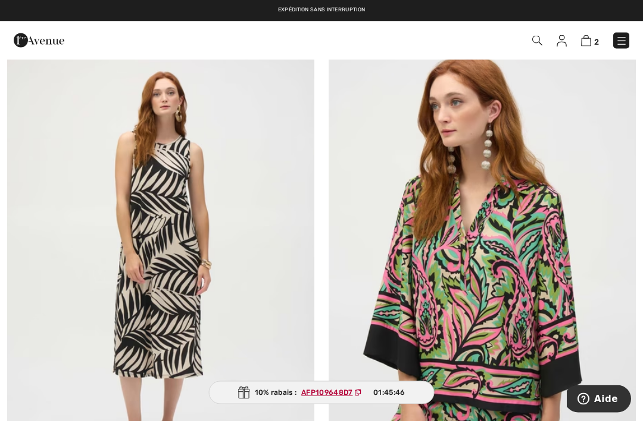
scroll to position [0, 0]
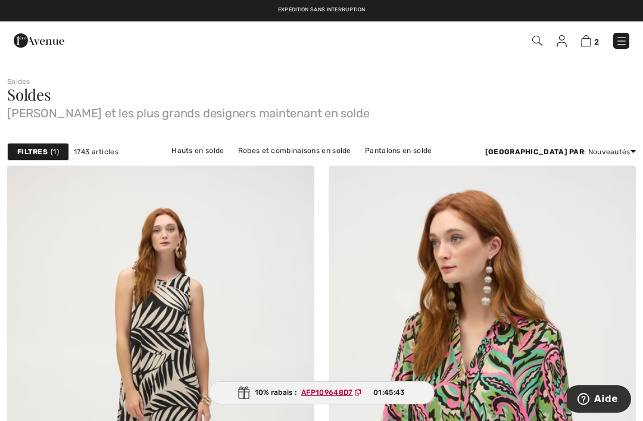
click at [567, 42] on img at bounding box center [562, 41] width 10 height 12
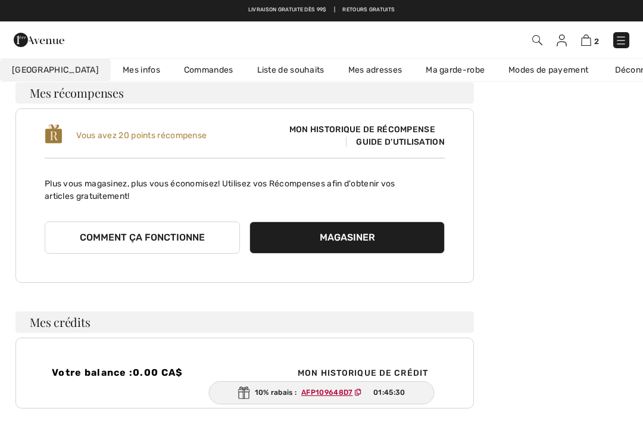
scroll to position [92, 0]
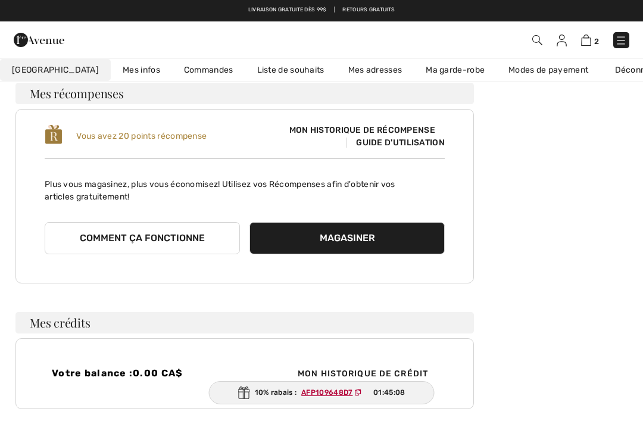
click at [615, 70] on link "Déconnexion" at bounding box center [647, 70] width 88 height 22
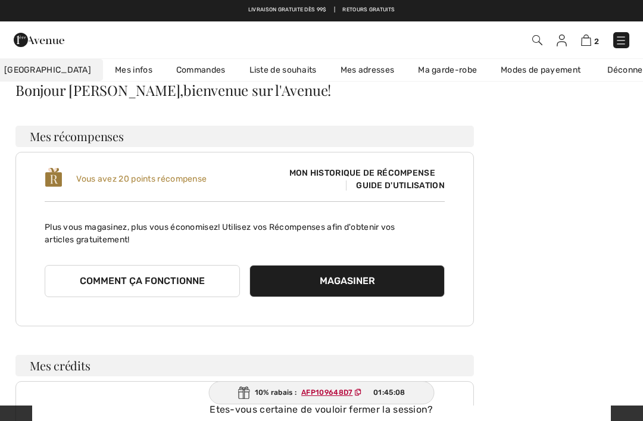
scroll to position [0, 0]
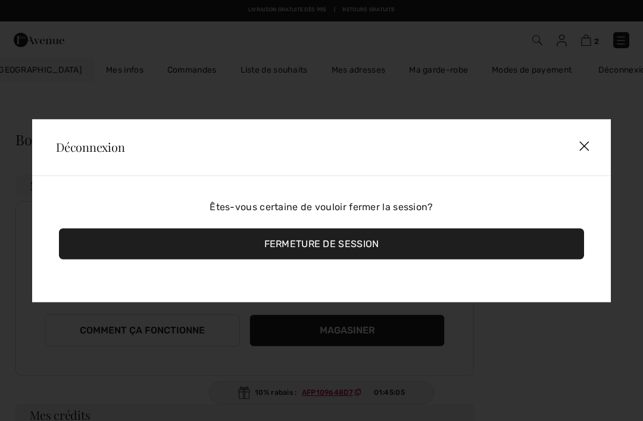
click at [371, 241] on div "Fermeture de session" at bounding box center [321, 243] width 525 height 31
